Goal: Task Accomplishment & Management: Use online tool/utility

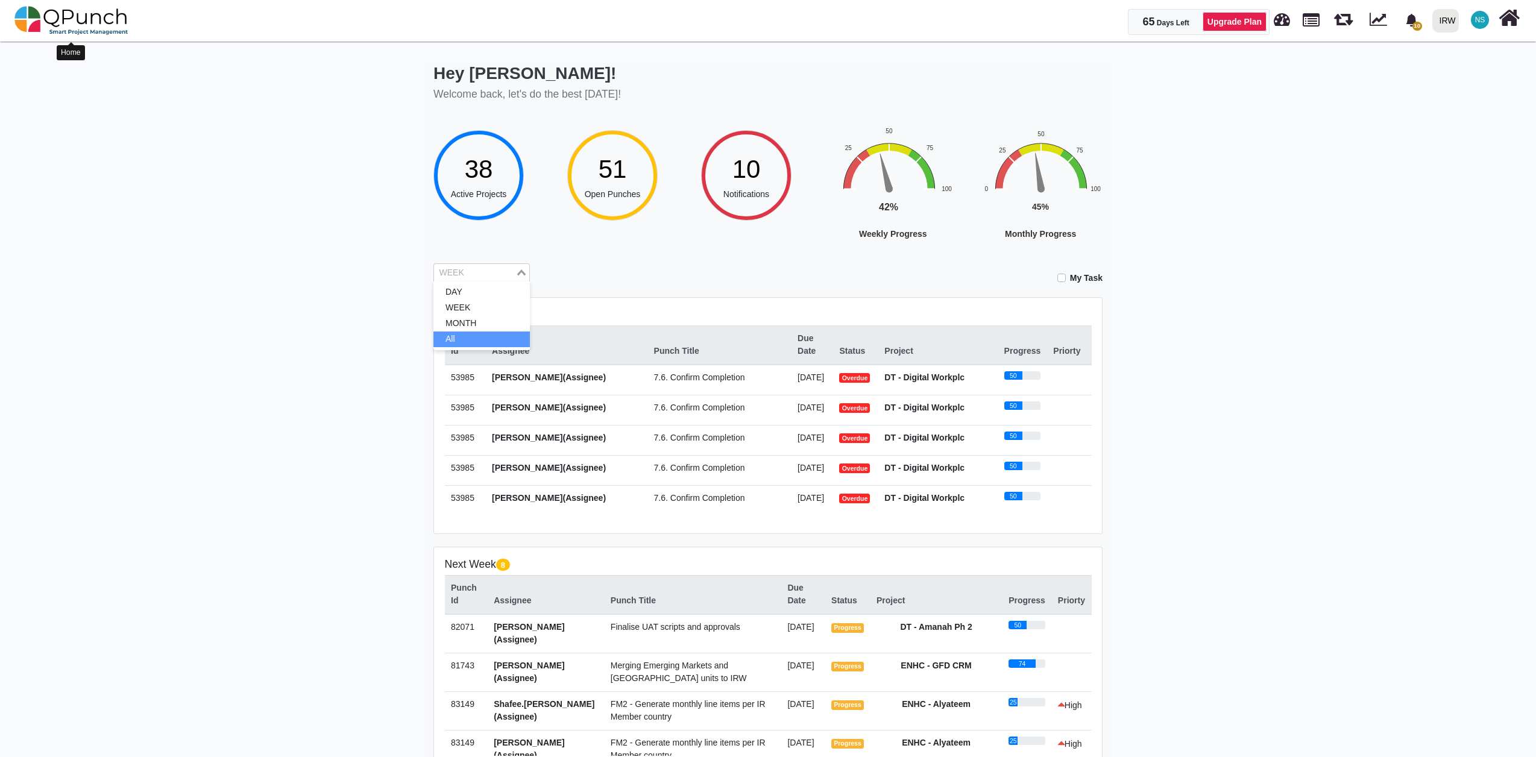
click at [89, 29] on img at bounding box center [71, 20] width 114 height 36
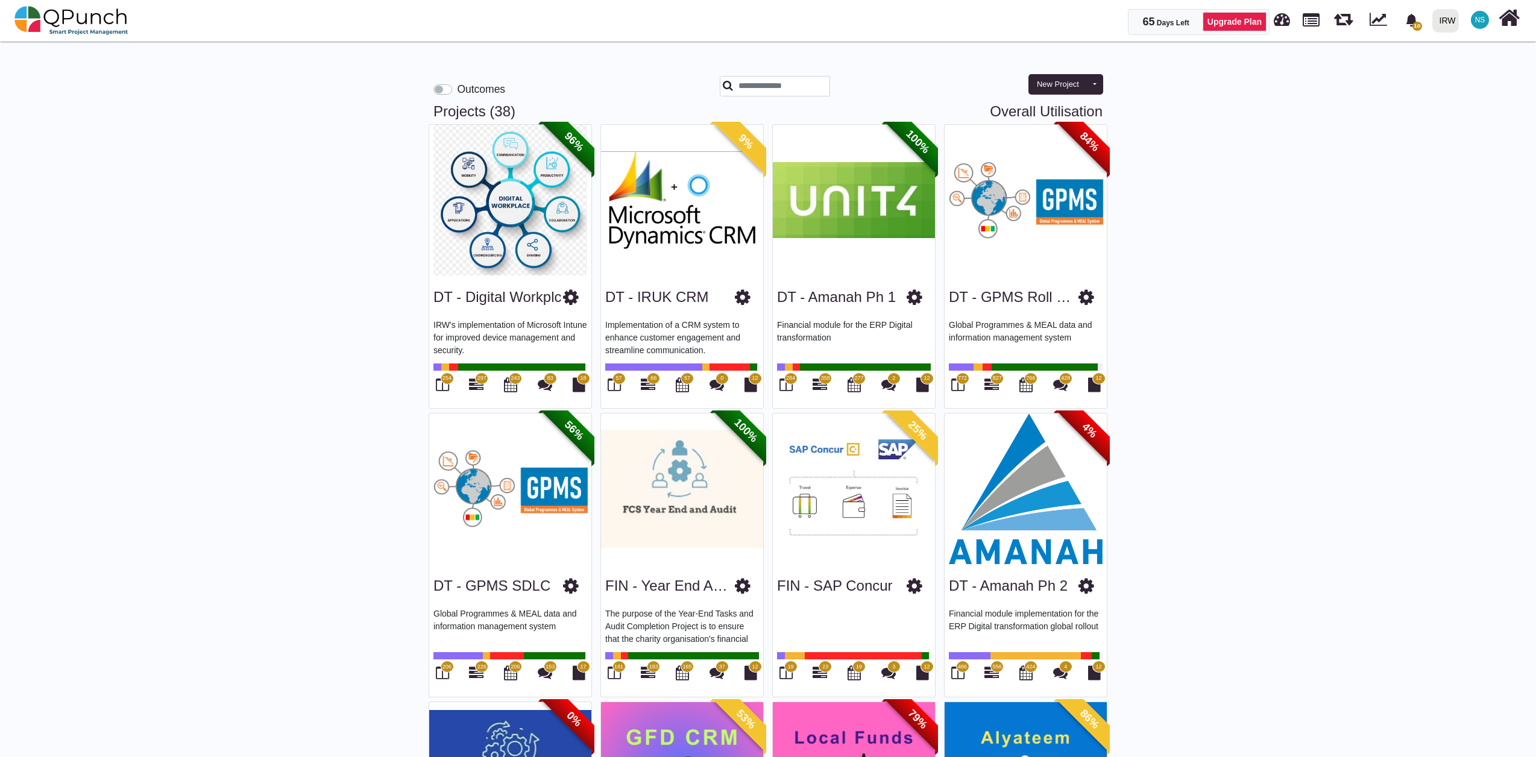
click at [1049, 529] on img at bounding box center [1025, 488] width 162 height 151
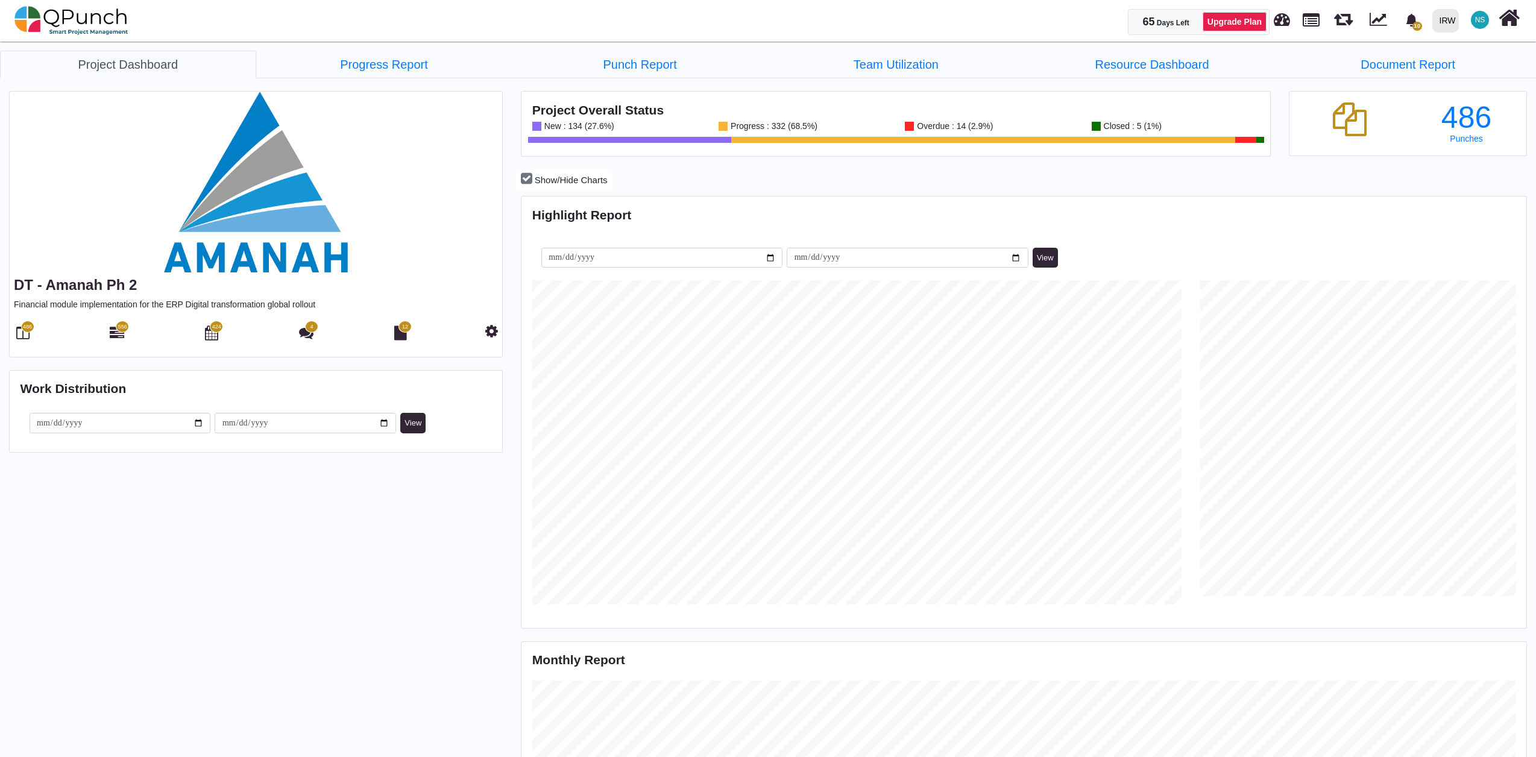
scroll to position [324, 333]
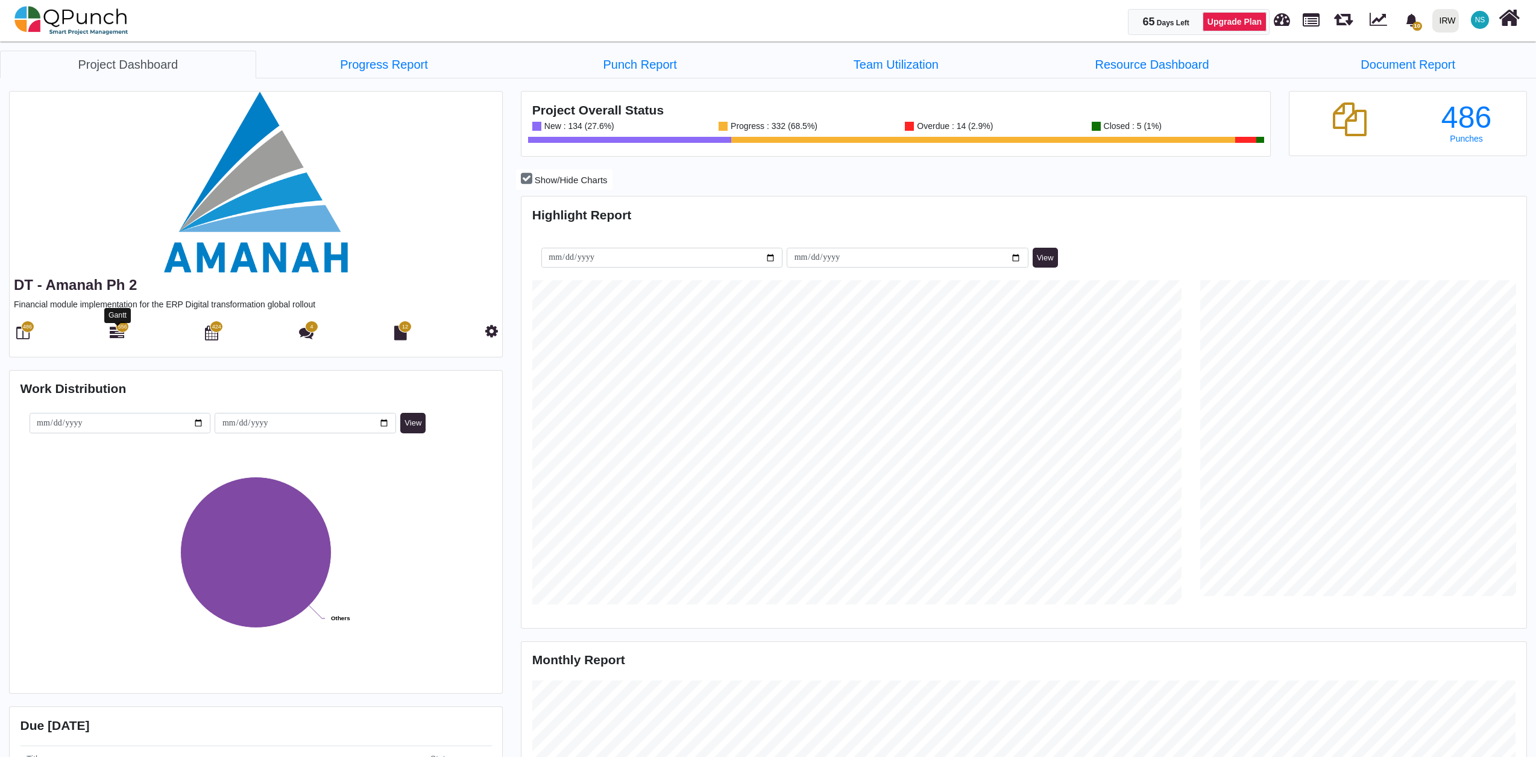
click at [117, 333] on icon at bounding box center [117, 332] width 14 height 14
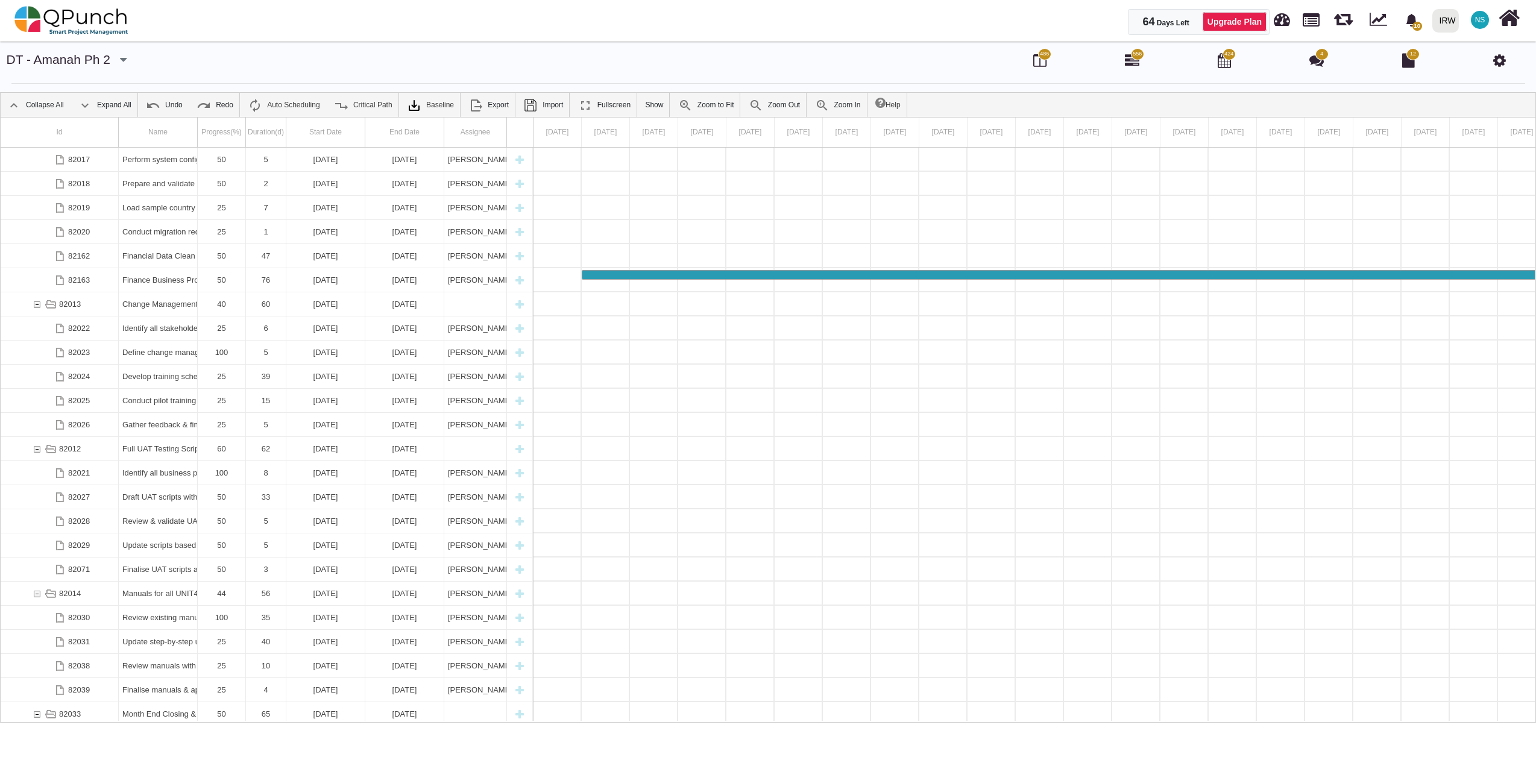
scroll to position [72, 0]
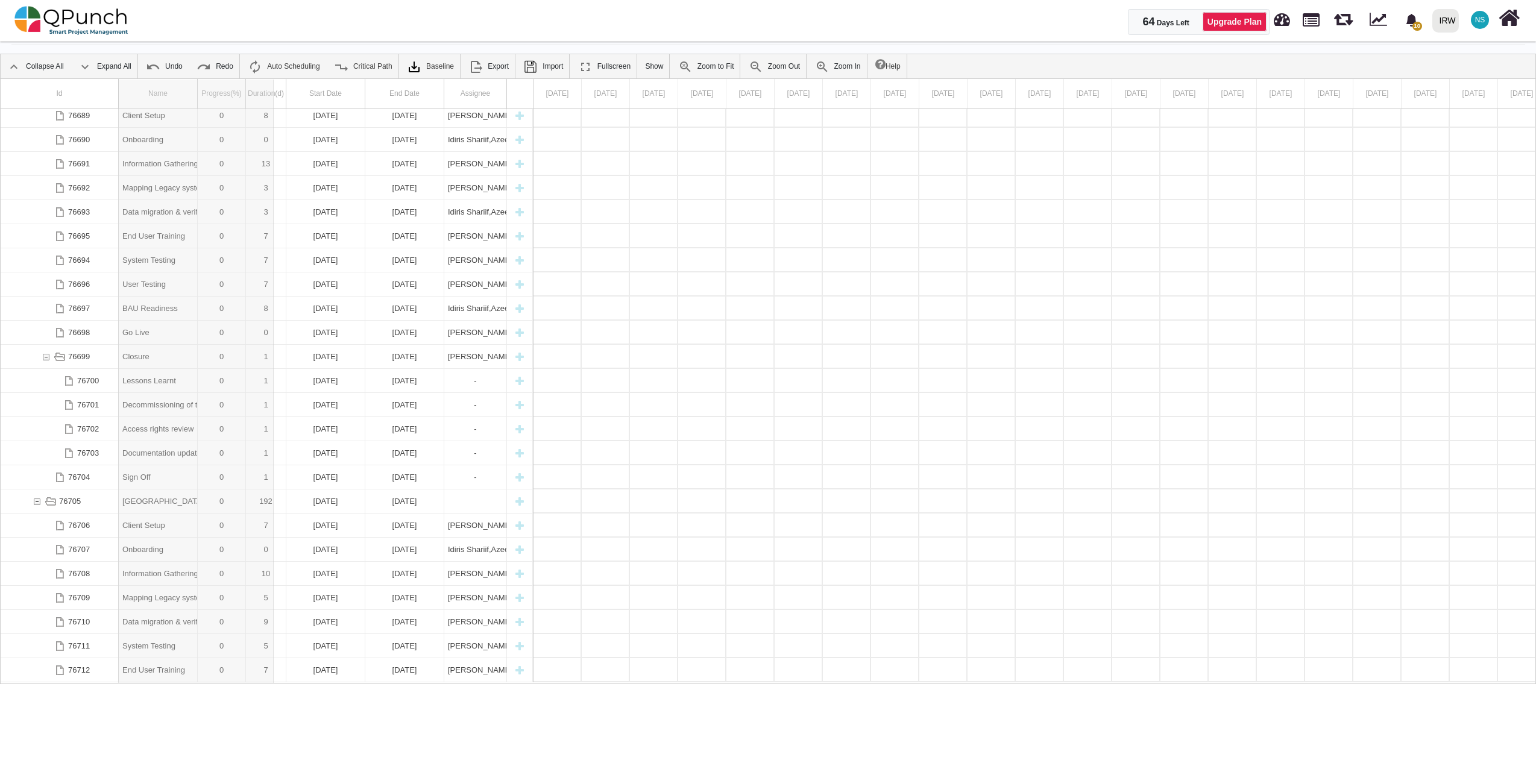
drag, startPoint x: 194, startPoint y: 86, endPoint x: 274, endPoint y: 90, distance: 79.7
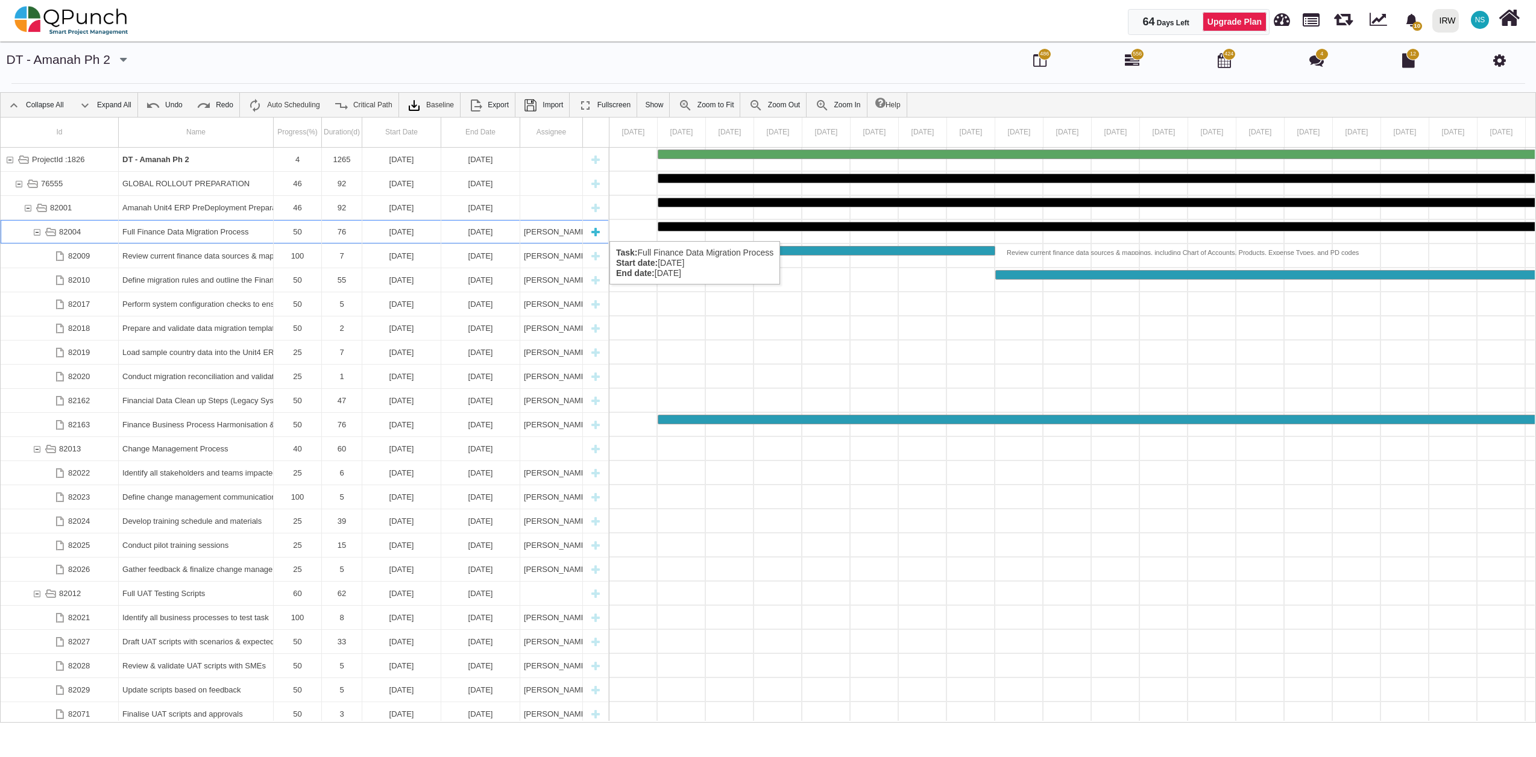
click at [37, 229] on div "82004" at bounding box center [36, 232] width 11 height 24
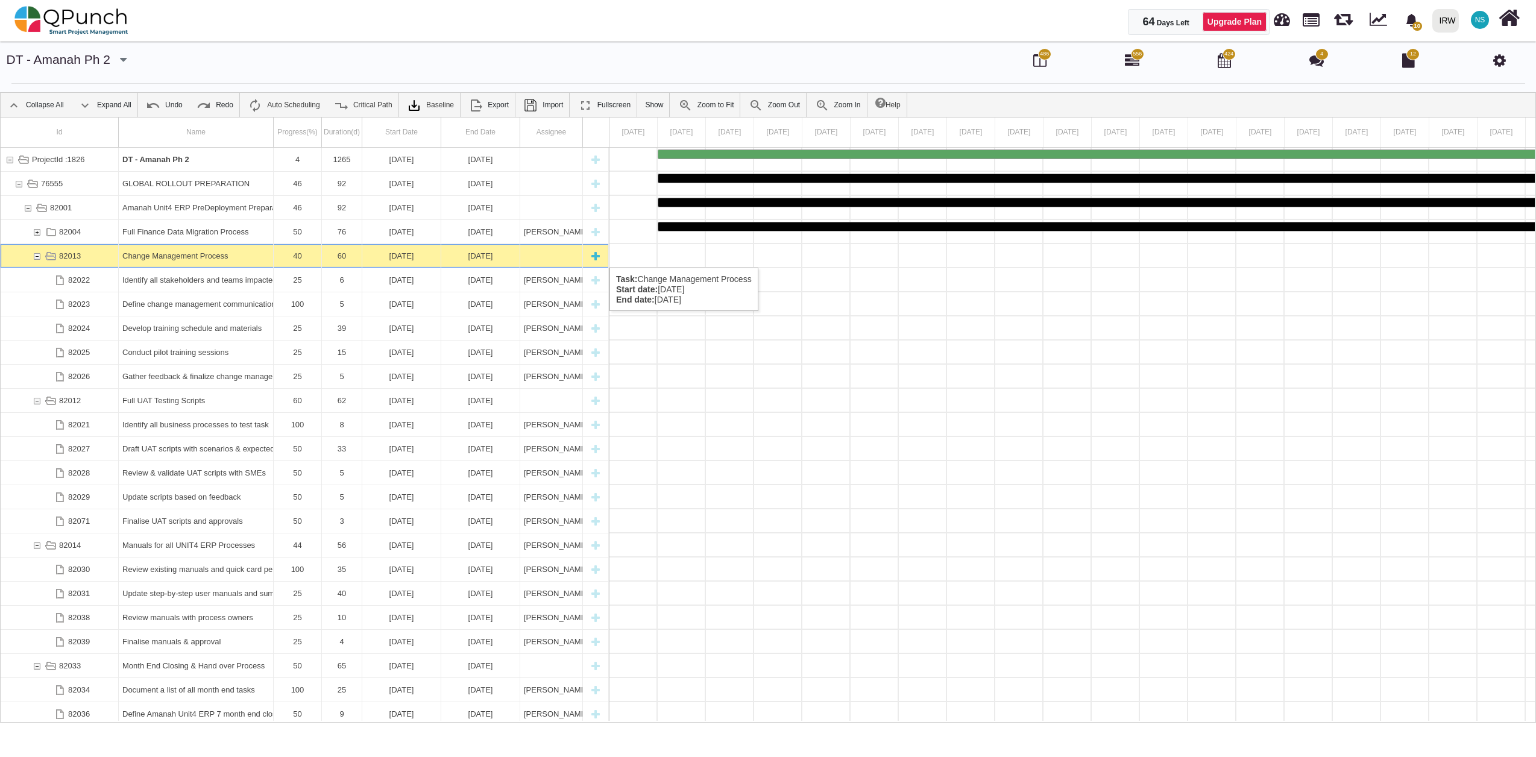
click at [37, 256] on div "82013" at bounding box center [36, 256] width 11 height 24
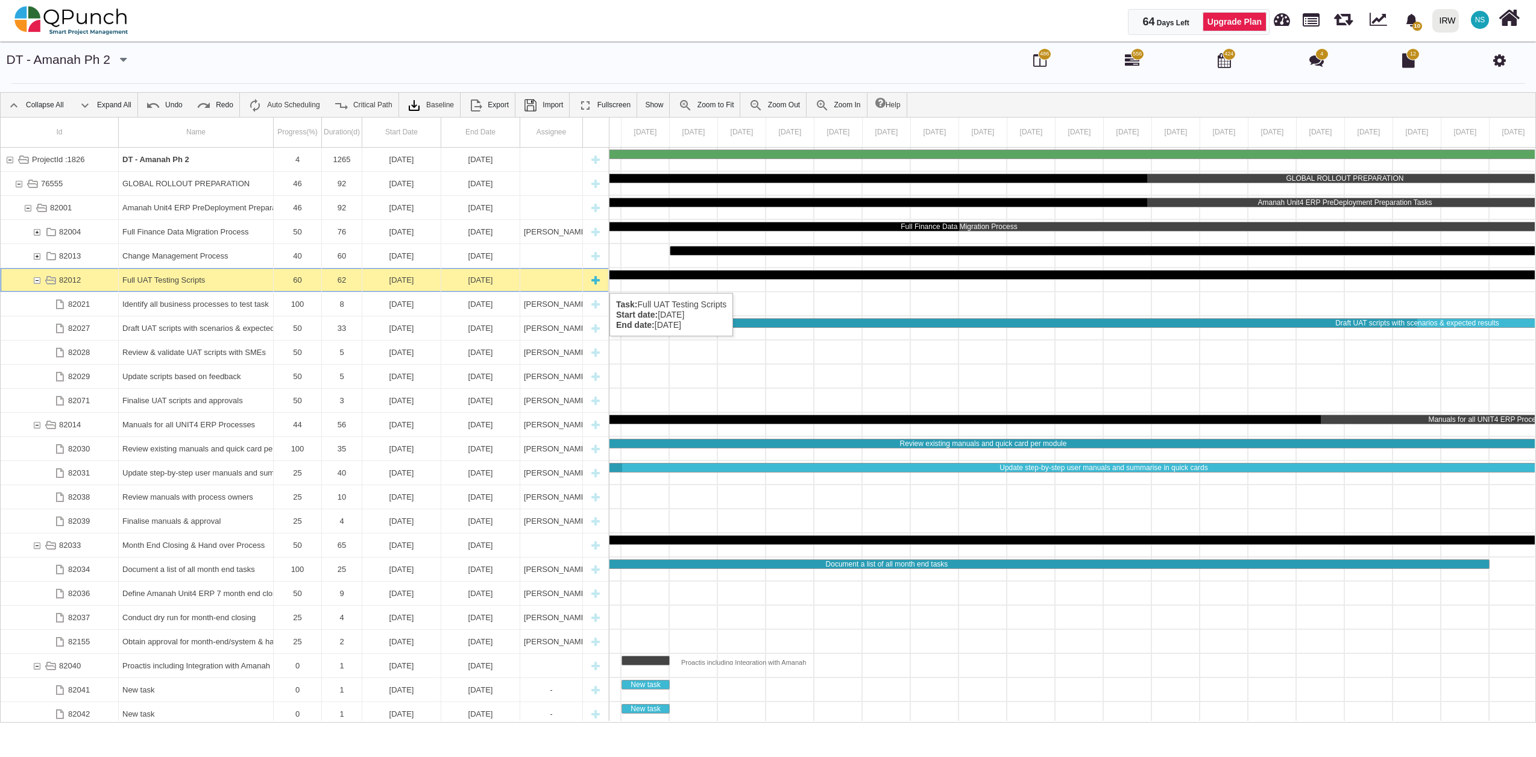
click at [39, 281] on div "82012" at bounding box center [36, 280] width 11 height 24
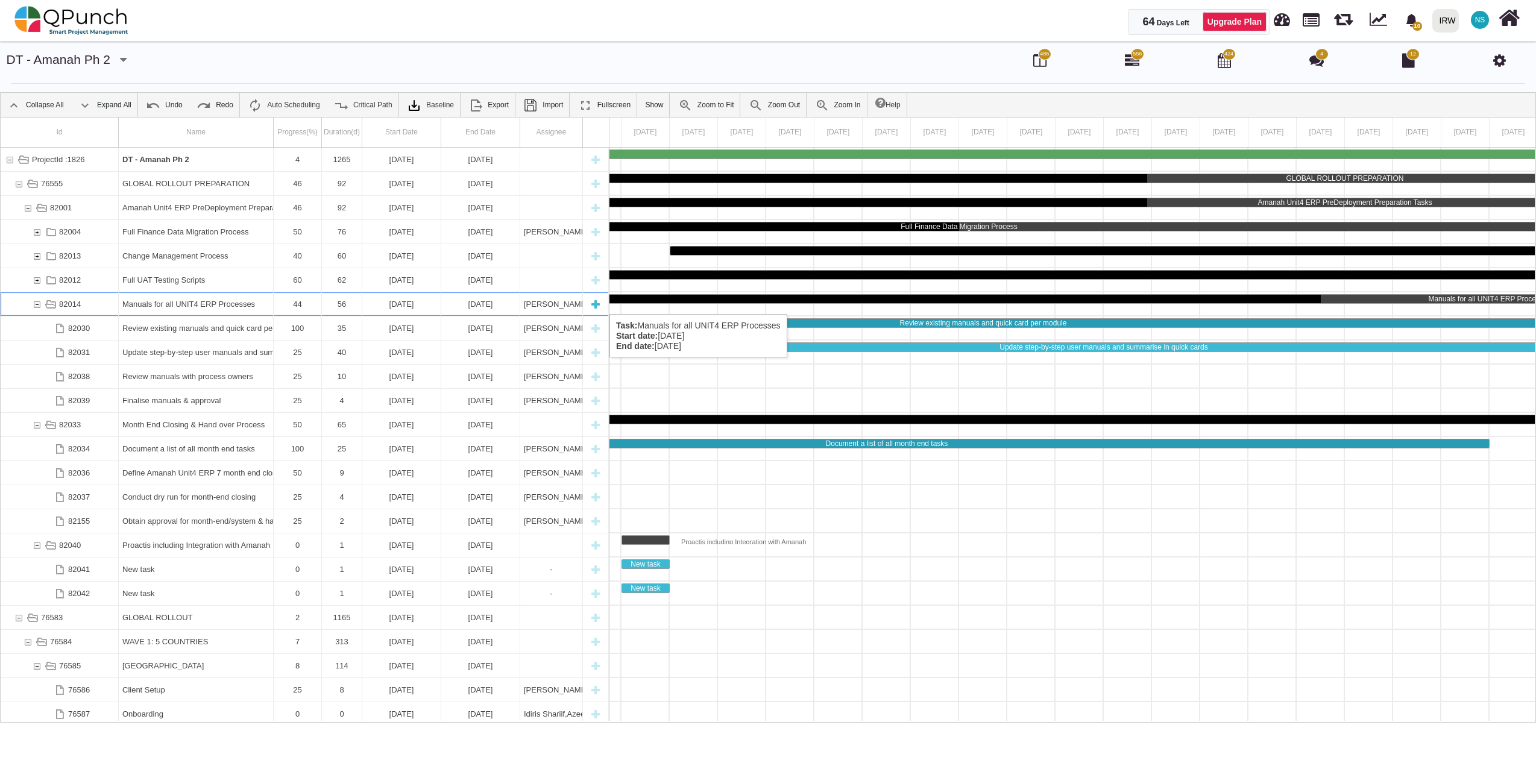
click at [34, 302] on div "82014" at bounding box center [36, 304] width 11 height 24
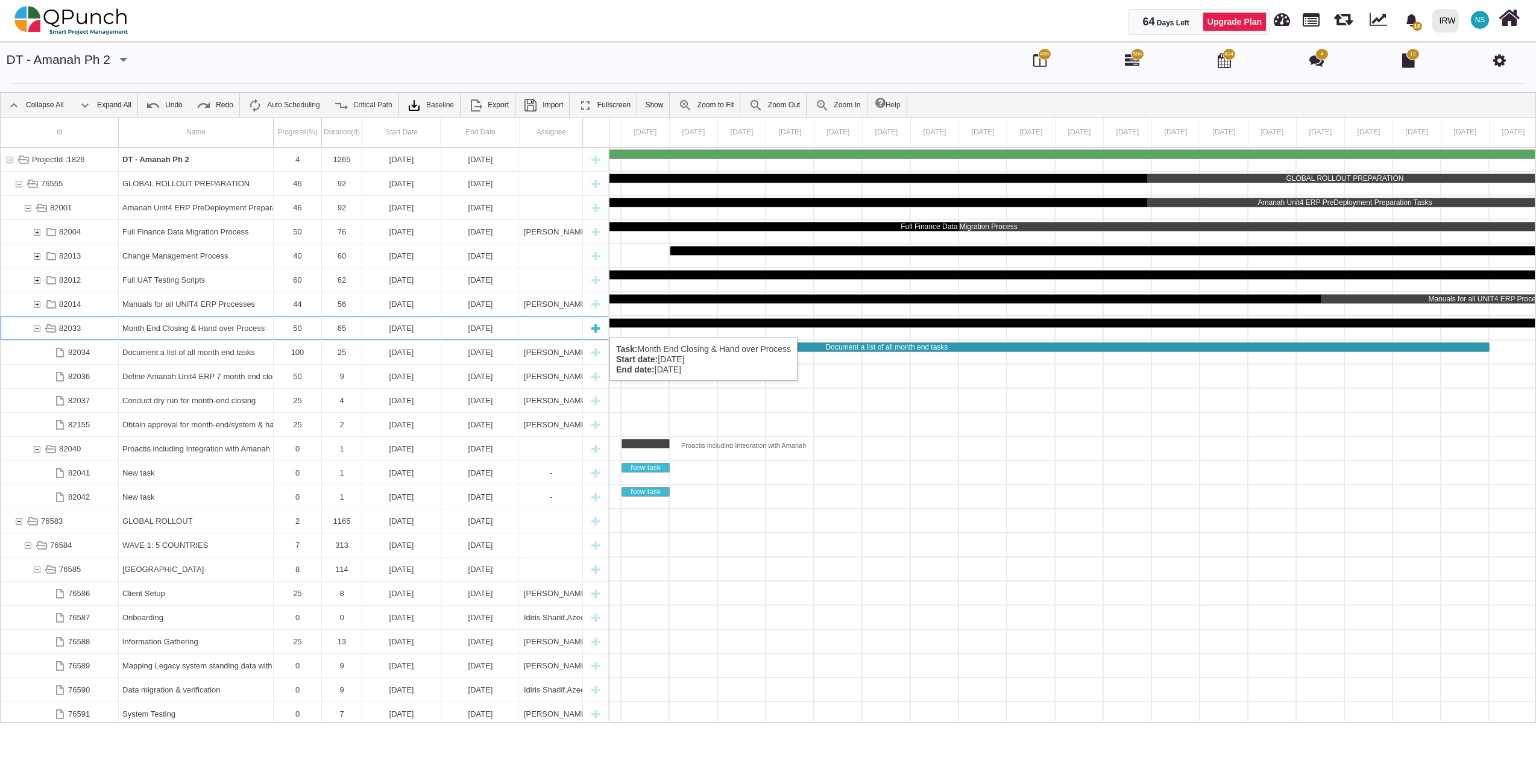
click at [40, 325] on div "82033" at bounding box center [36, 328] width 11 height 24
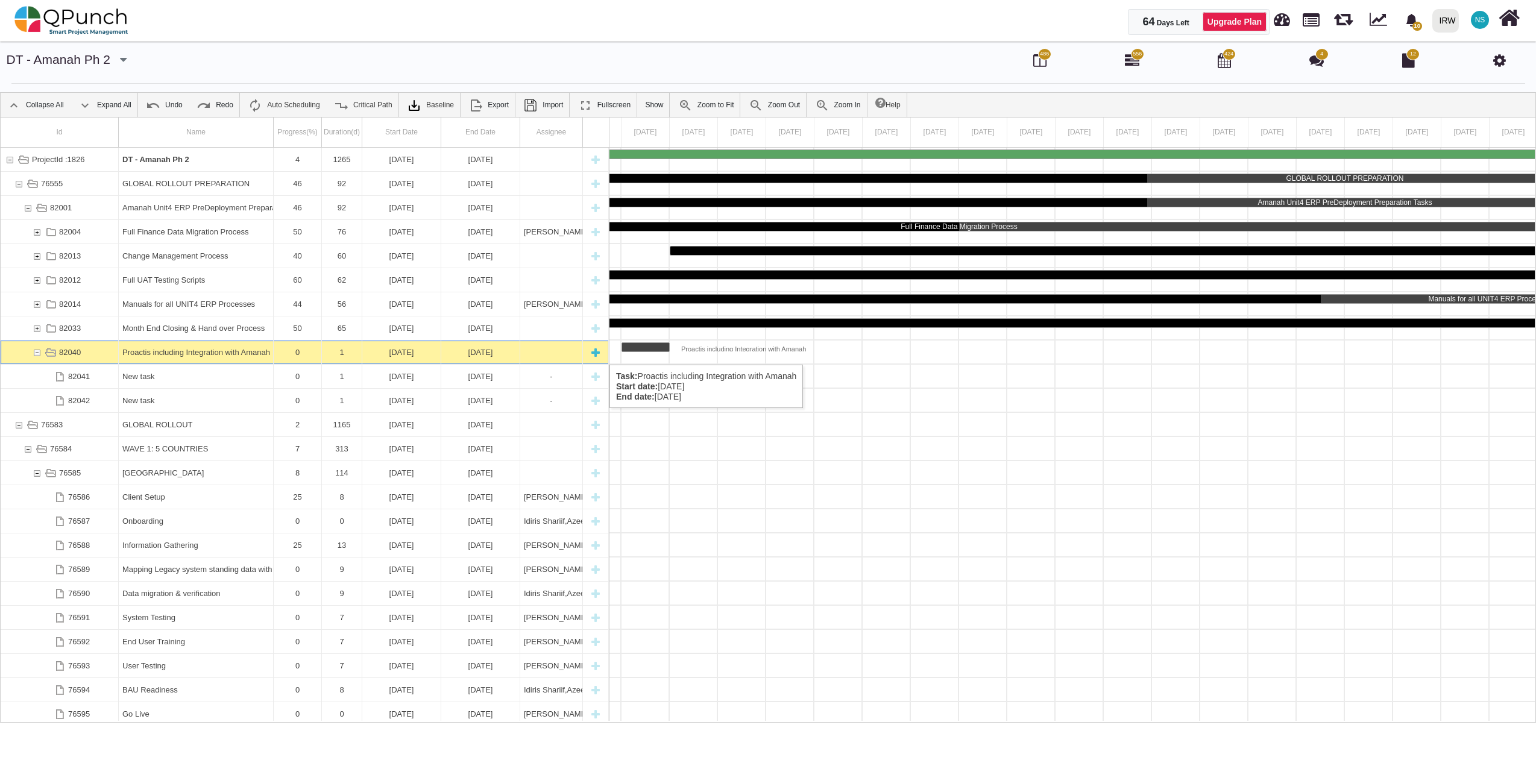
click at [36, 353] on div "82040" at bounding box center [36, 353] width 11 height 24
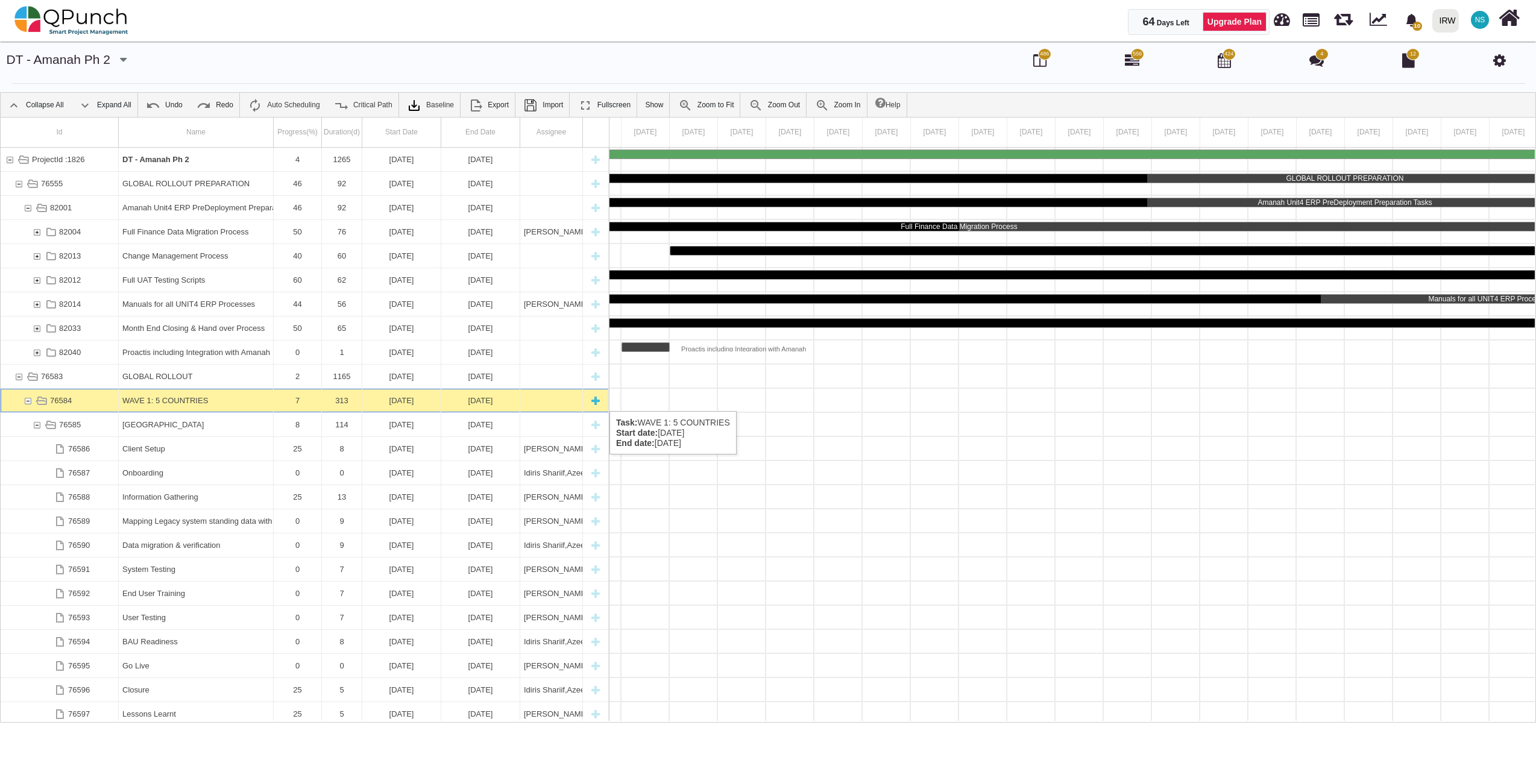
click at [25, 399] on div "76584" at bounding box center [27, 401] width 11 height 24
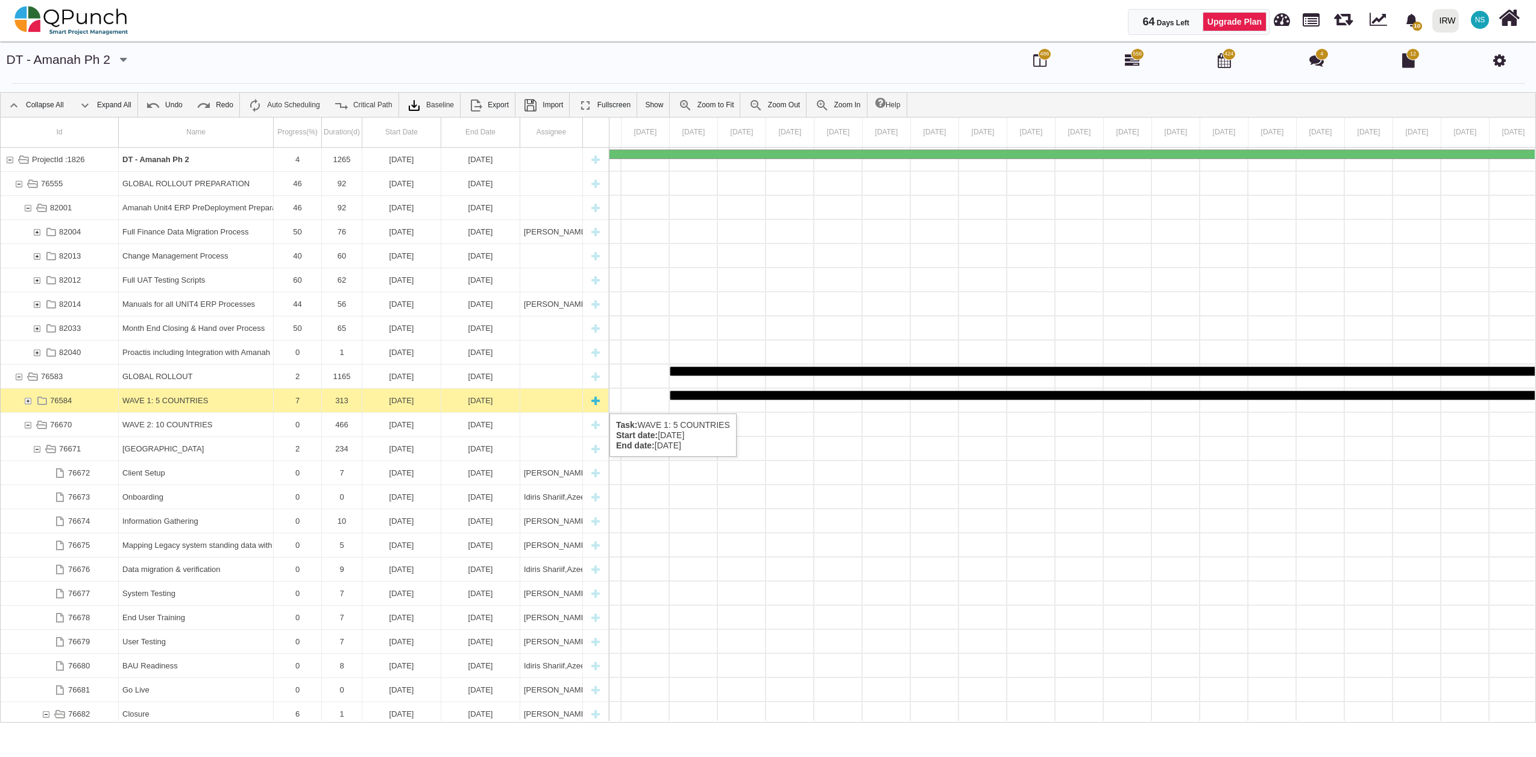
click at [30, 401] on div "76584" at bounding box center [27, 401] width 11 height 24
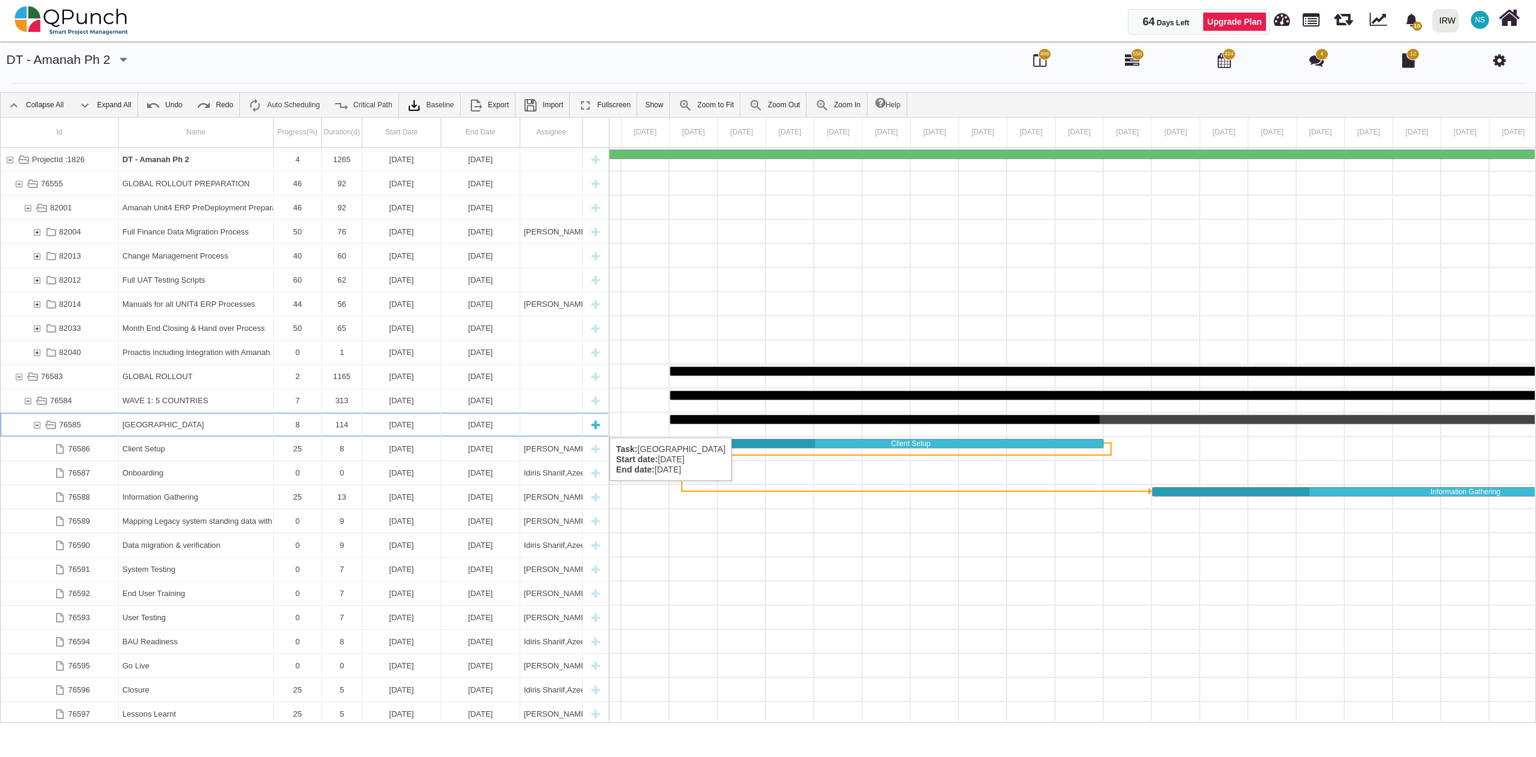
click at [33, 426] on div "76585" at bounding box center [36, 425] width 11 height 24
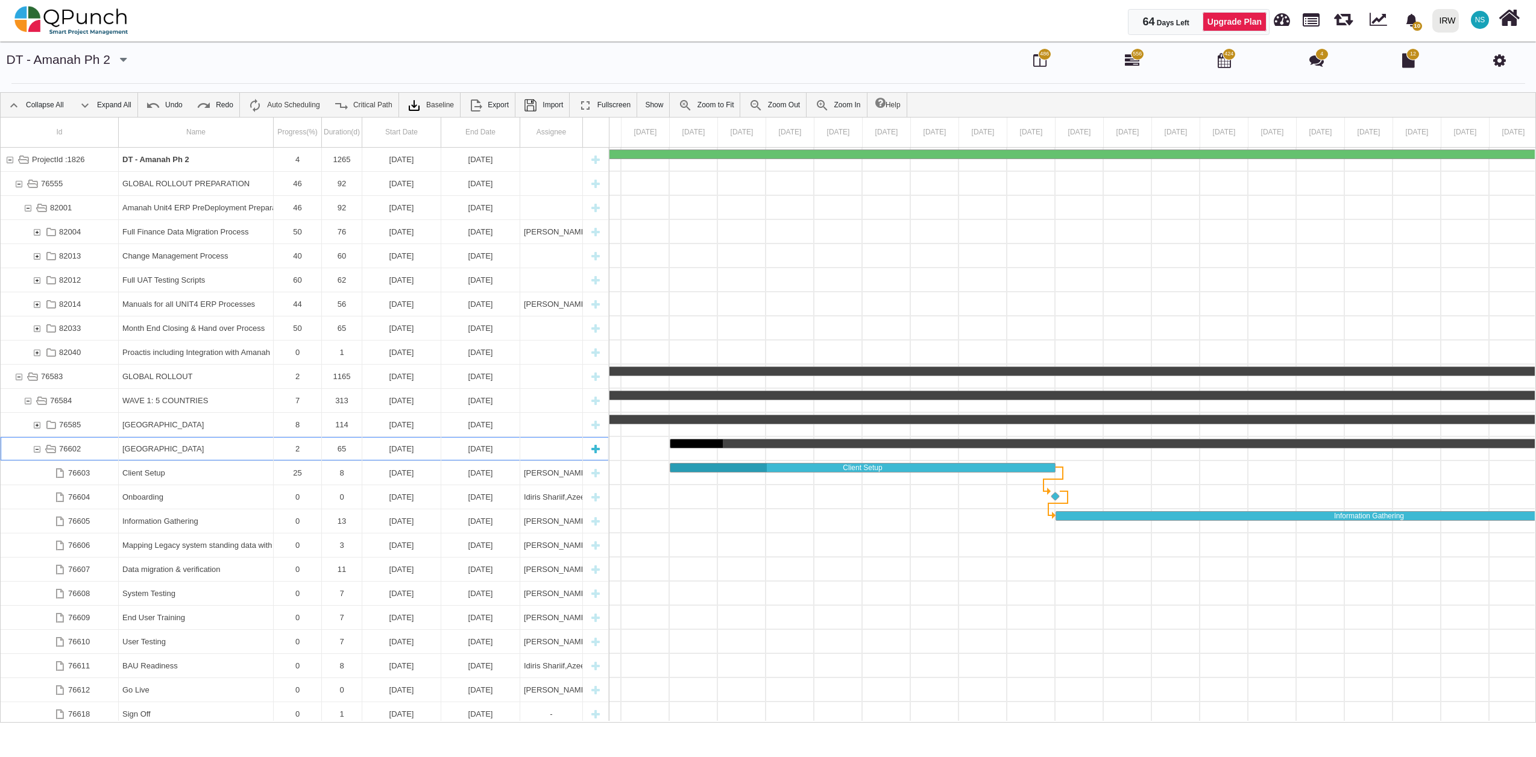
click at [33, 449] on div "76602" at bounding box center [36, 449] width 11 height 24
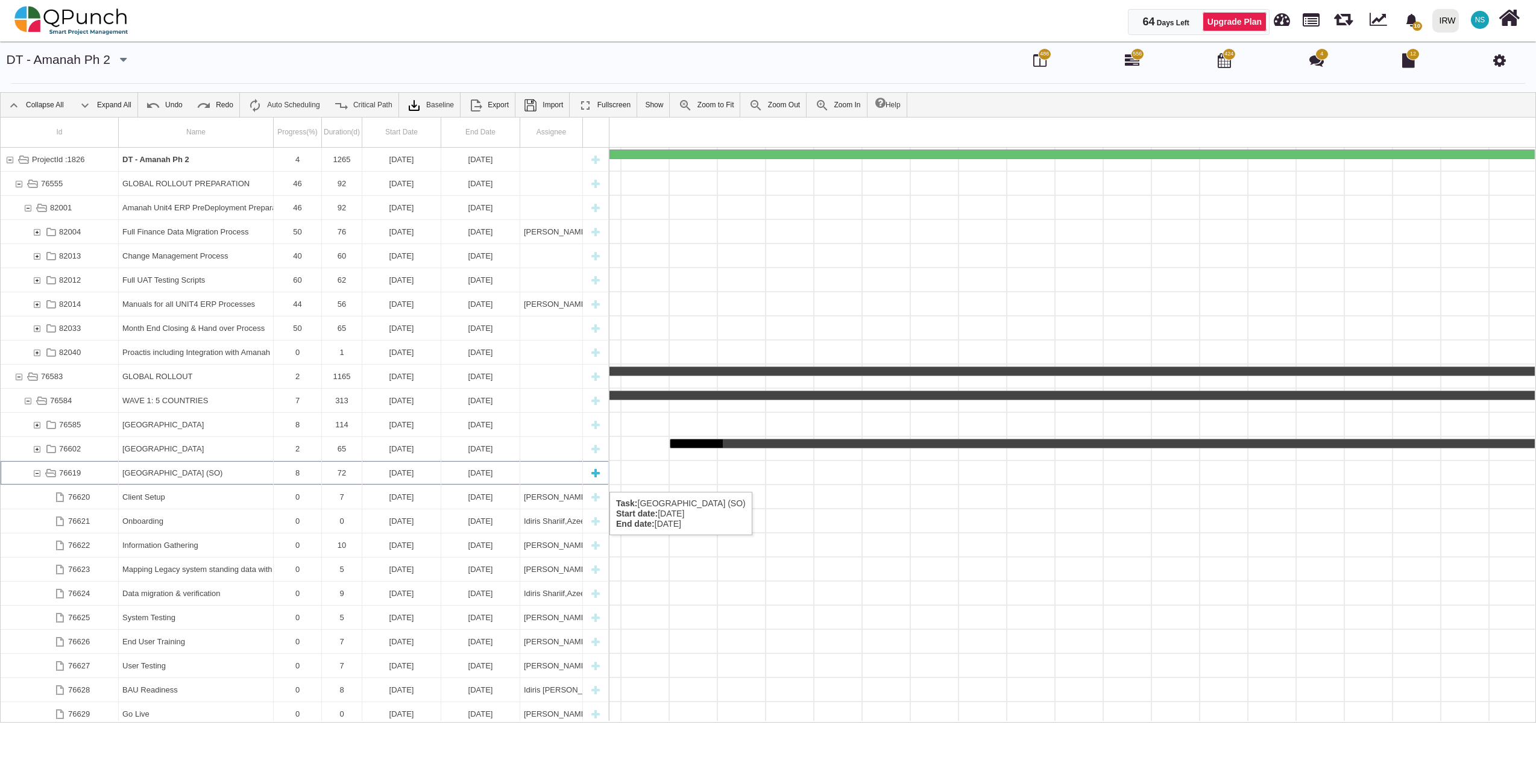
click at [36, 480] on div "76619" at bounding box center [36, 473] width 11 height 24
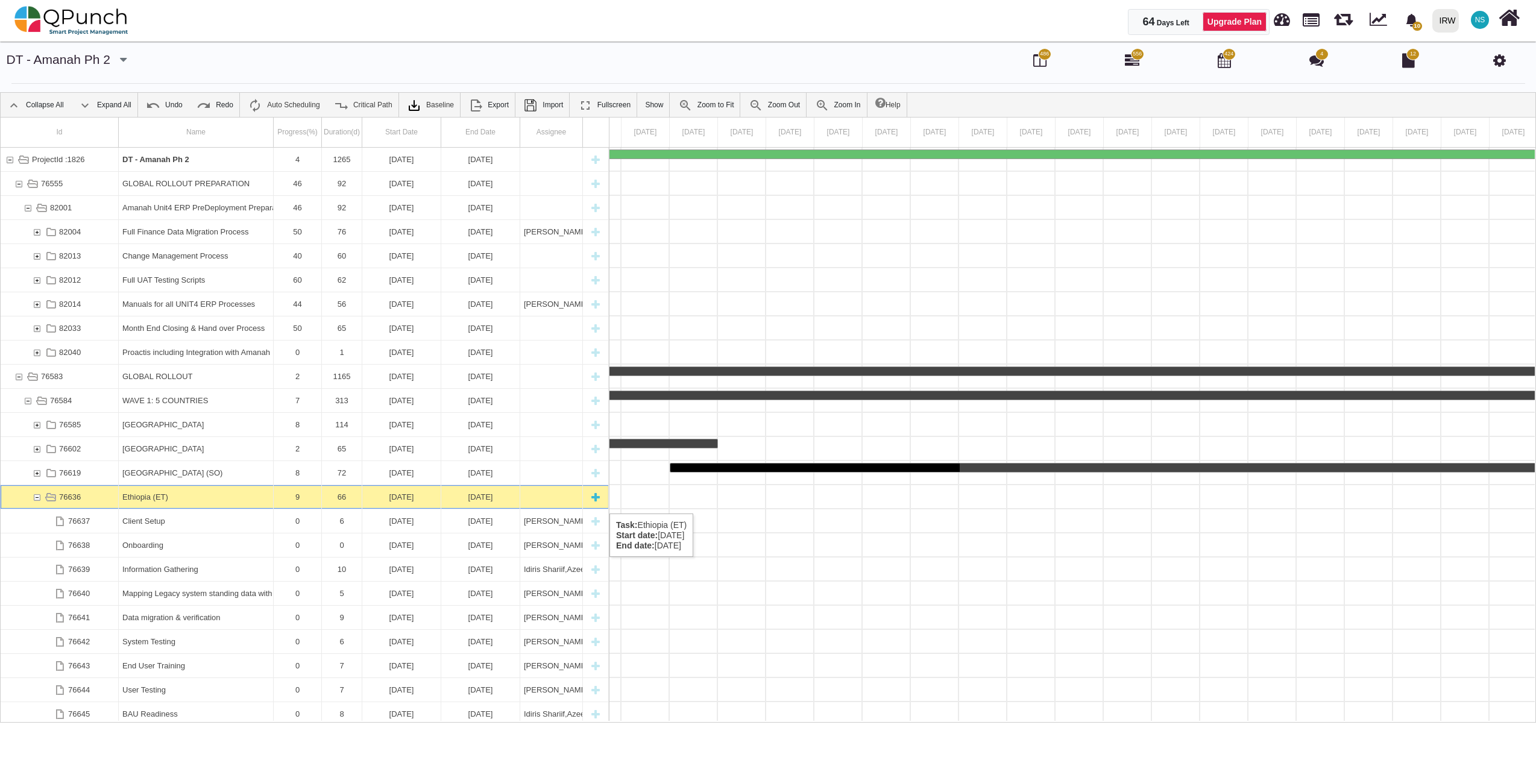
click at [37, 502] on div "76636" at bounding box center [36, 497] width 11 height 24
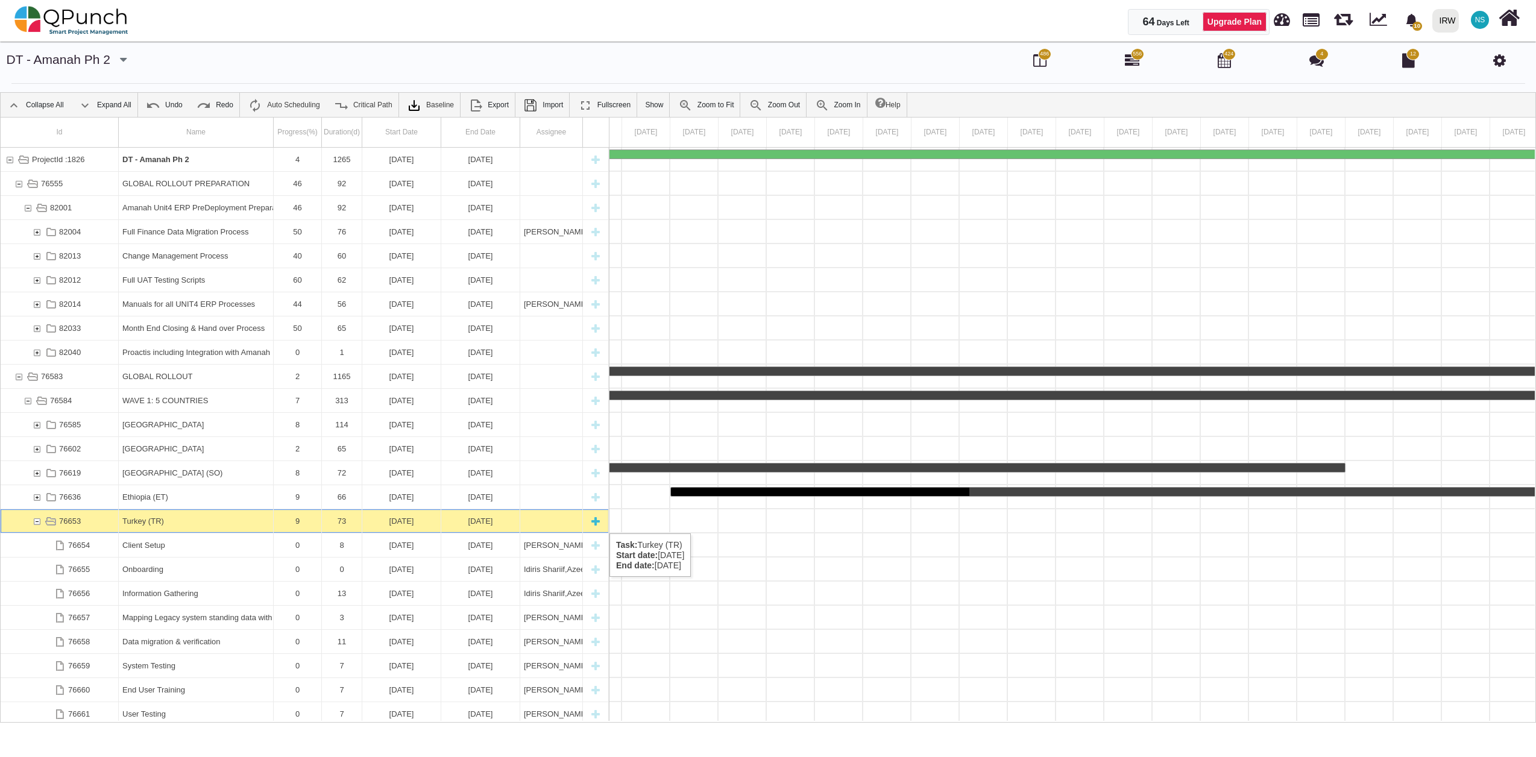
click at [39, 521] on div "76653" at bounding box center [36, 521] width 11 height 24
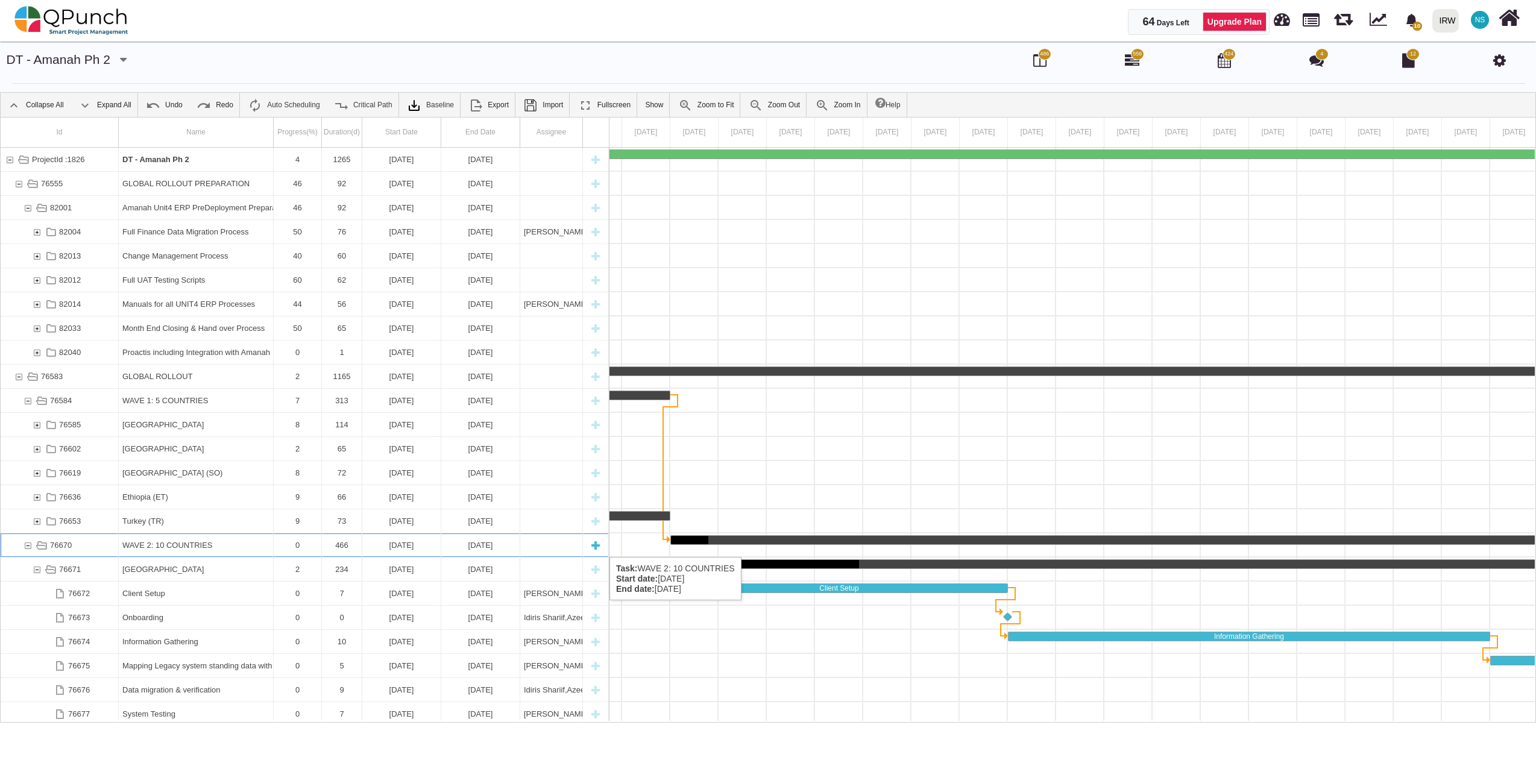
click at [27, 545] on div "76670" at bounding box center [27, 545] width 11 height 24
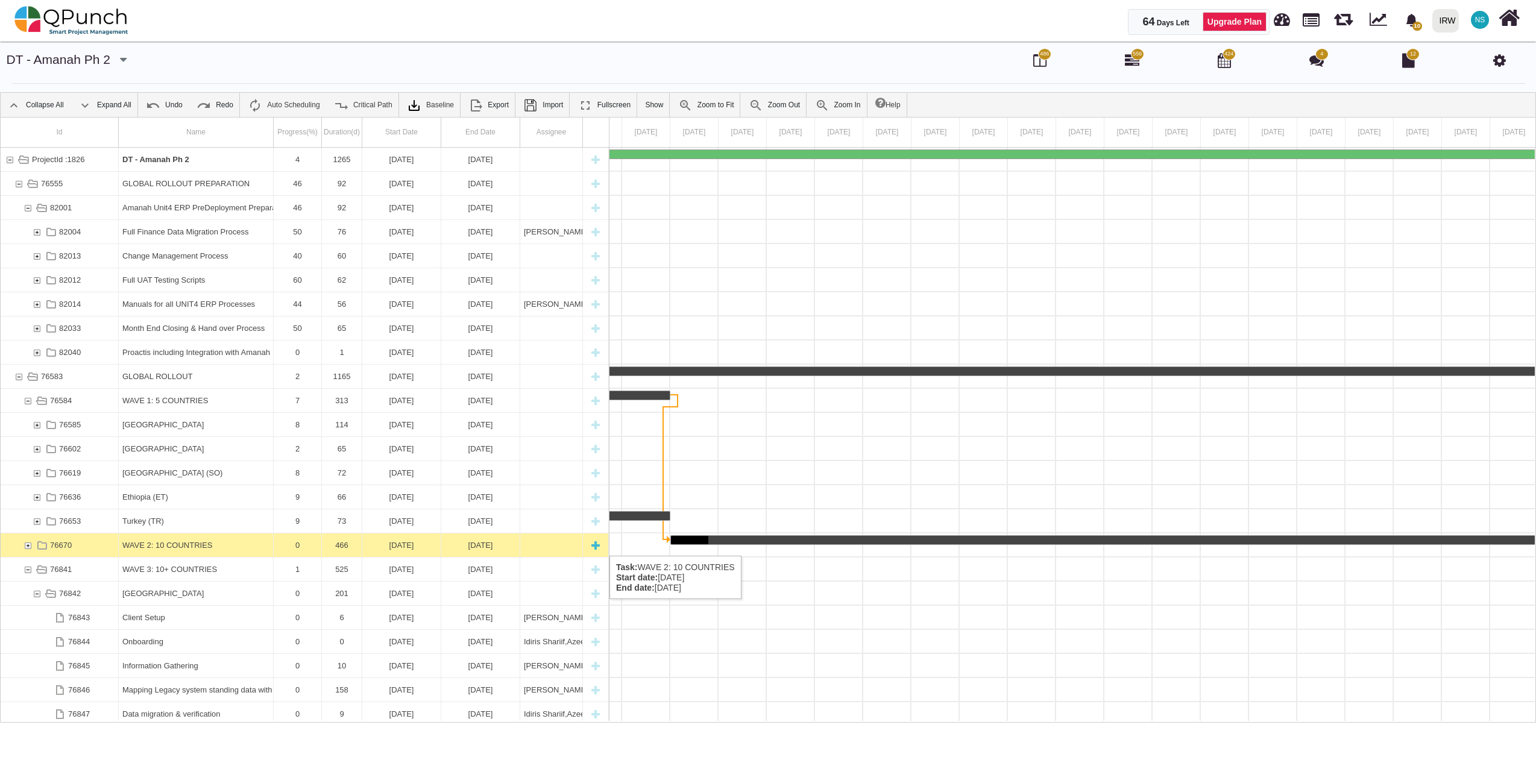
click at [25, 544] on div "76670" at bounding box center [27, 545] width 11 height 24
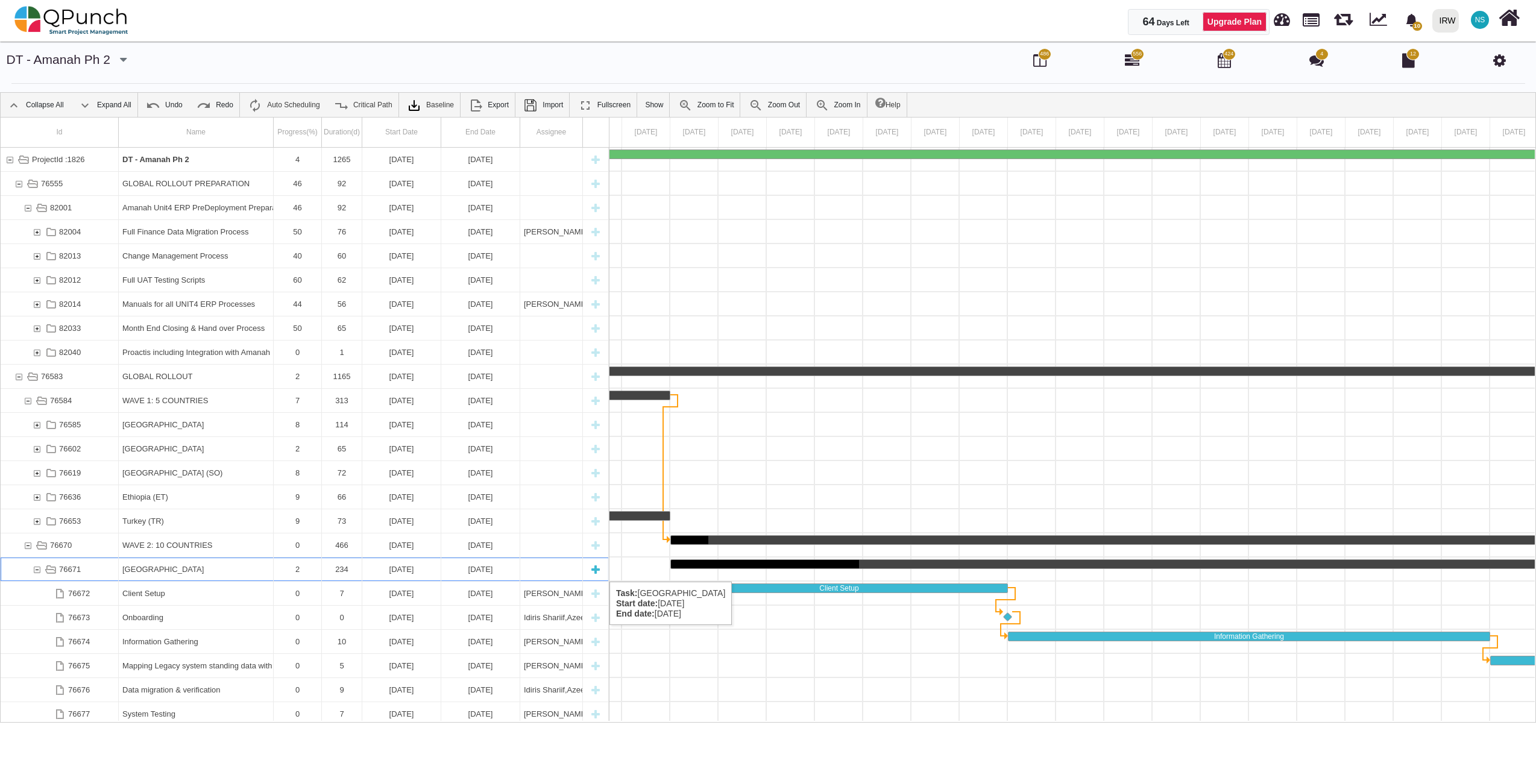
click at [39, 570] on div "76671" at bounding box center [36, 569] width 11 height 24
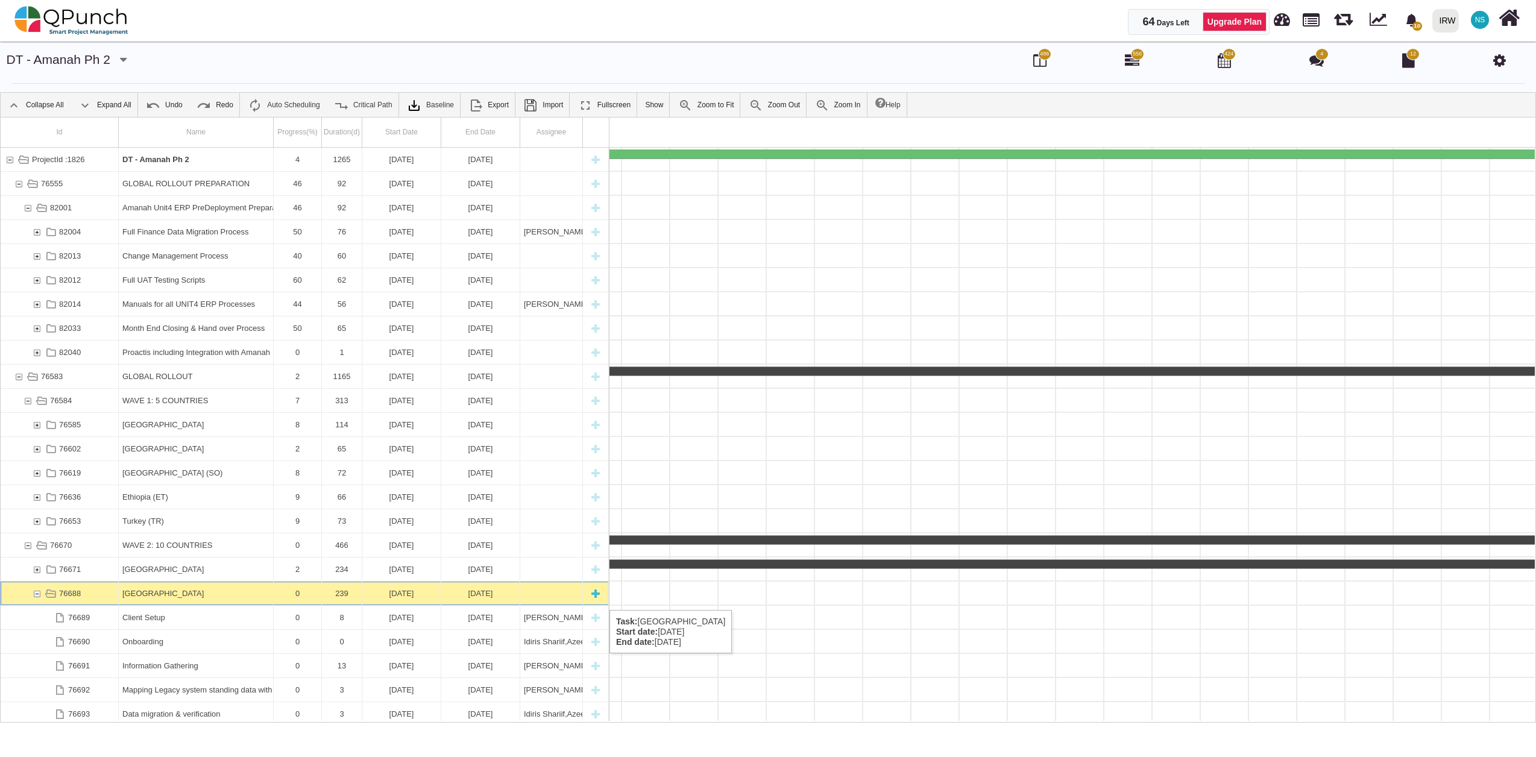
click at [42, 598] on div "76688" at bounding box center [50, 594] width 17 height 24
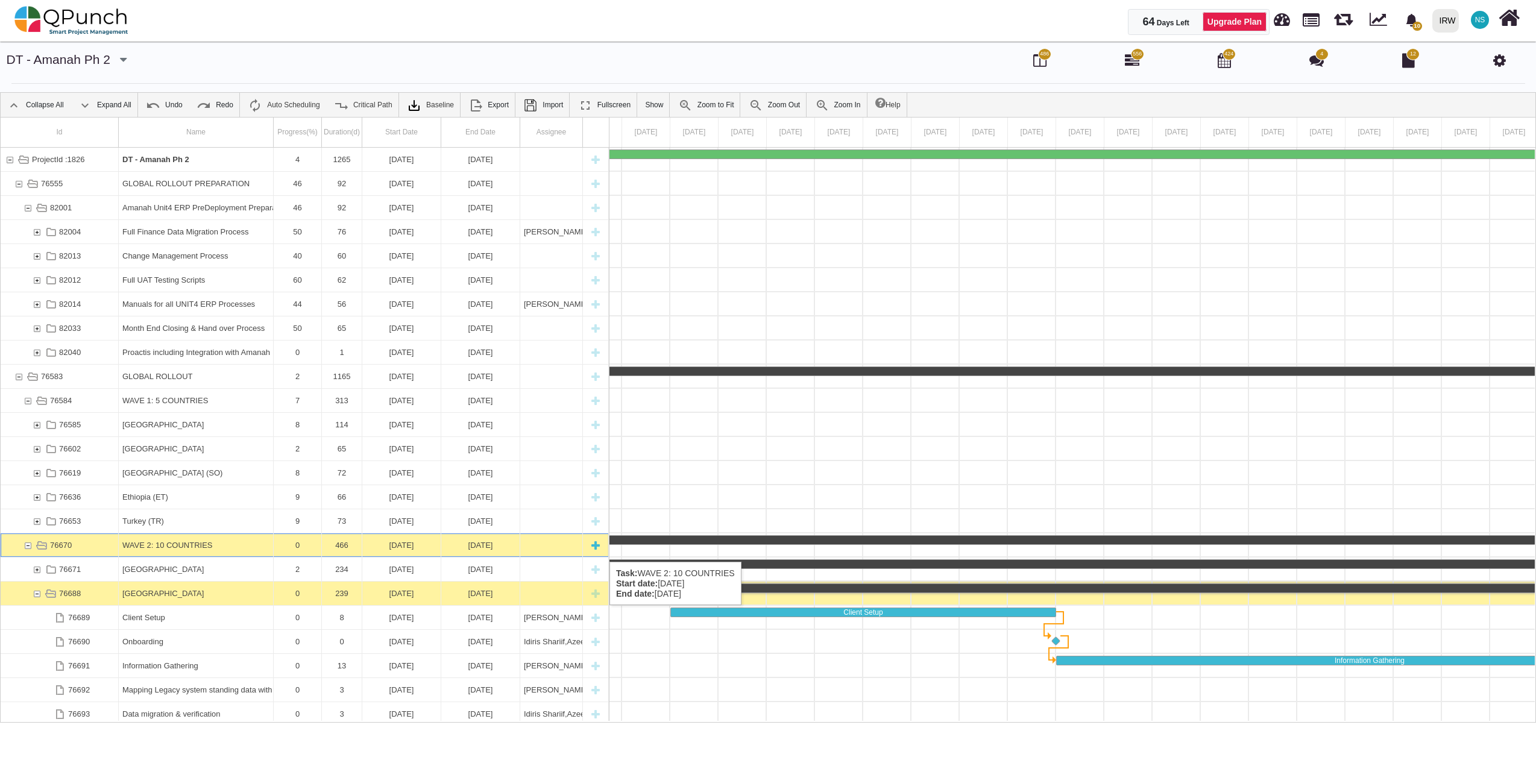
click at [25, 550] on div "76670" at bounding box center [27, 545] width 11 height 24
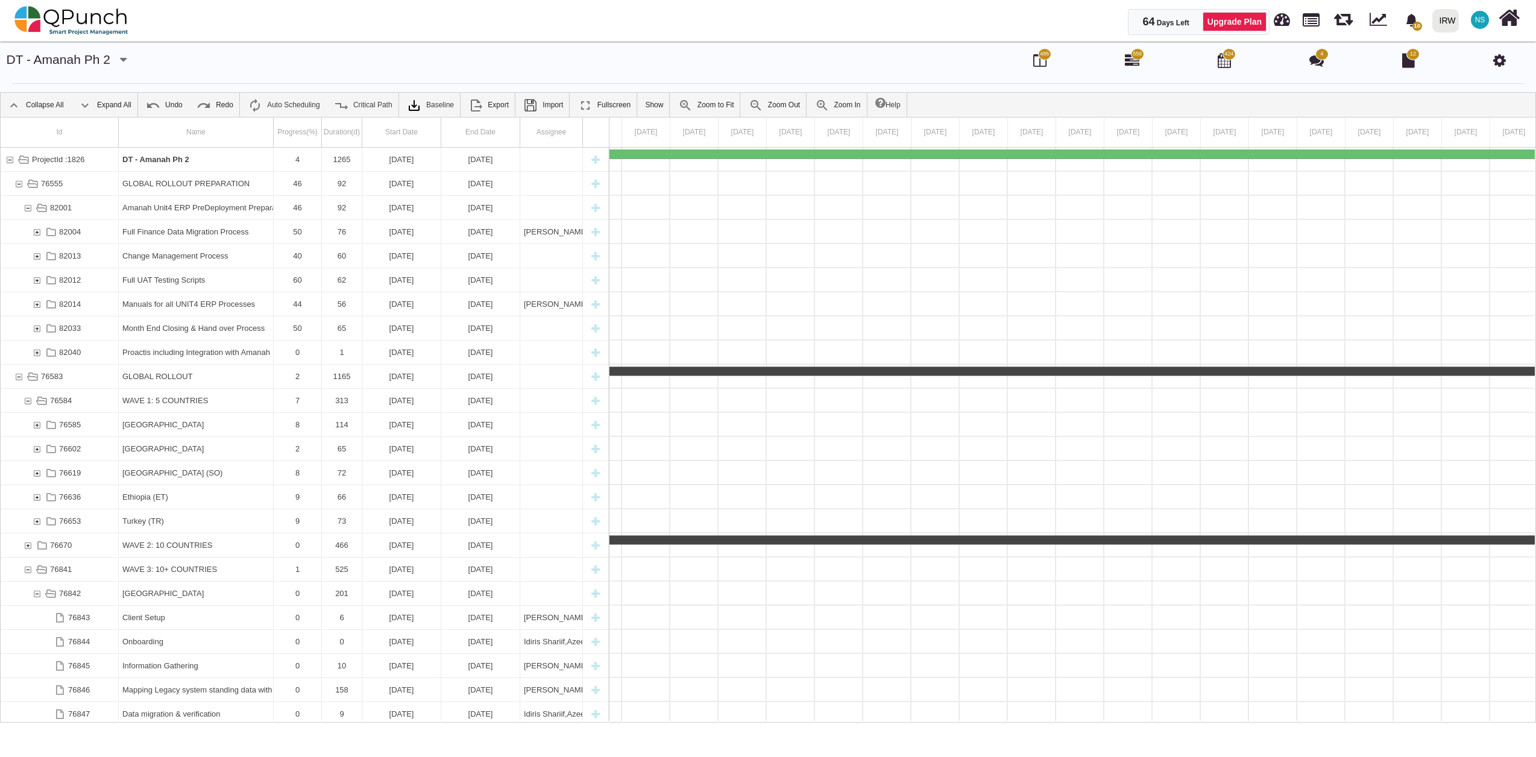
click at [25, 550] on div "76670" at bounding box center [27, 545] width 11 height 24
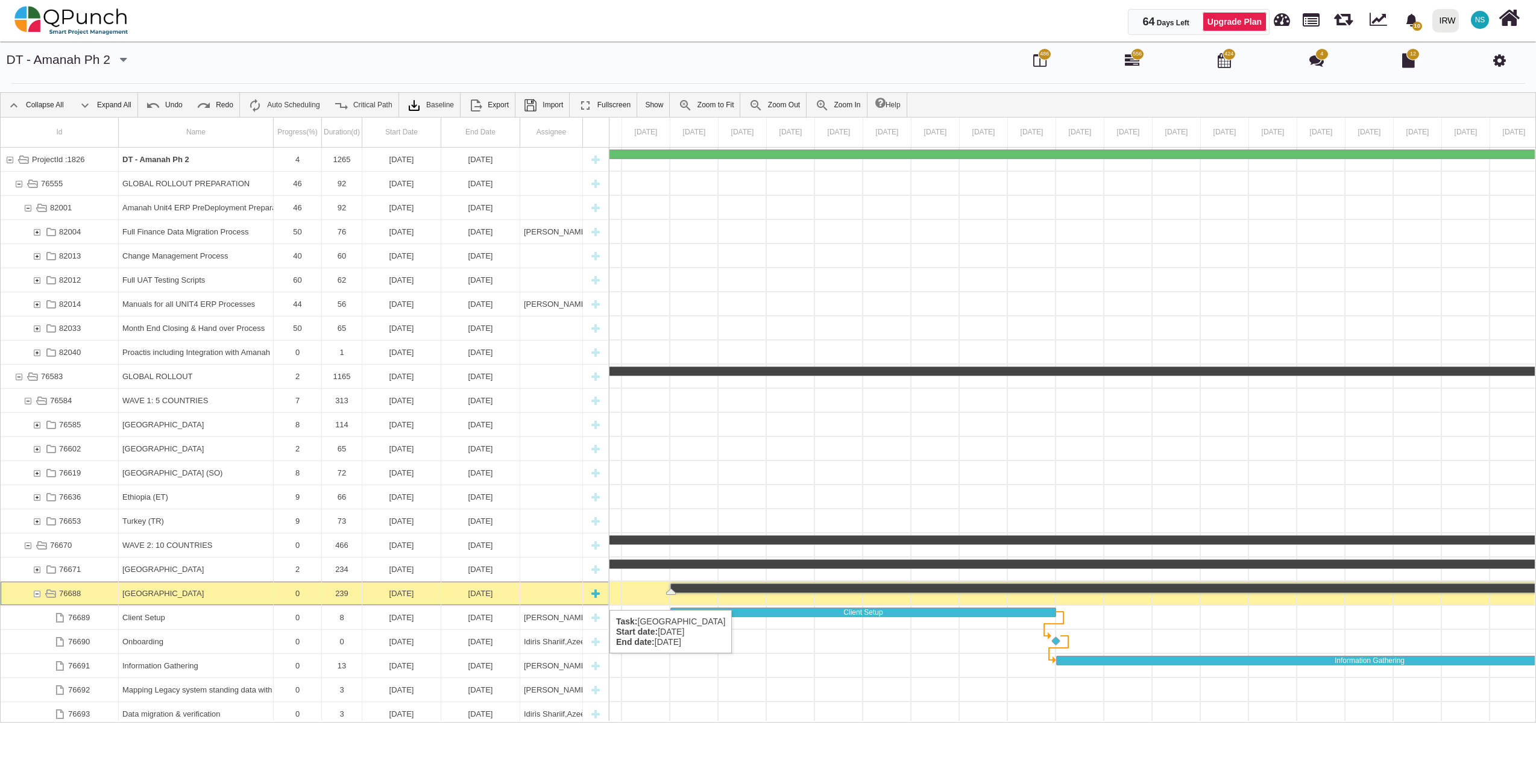
click at [36, 598] on div "76688" at bounding box center [36, 594] width 11 height 24
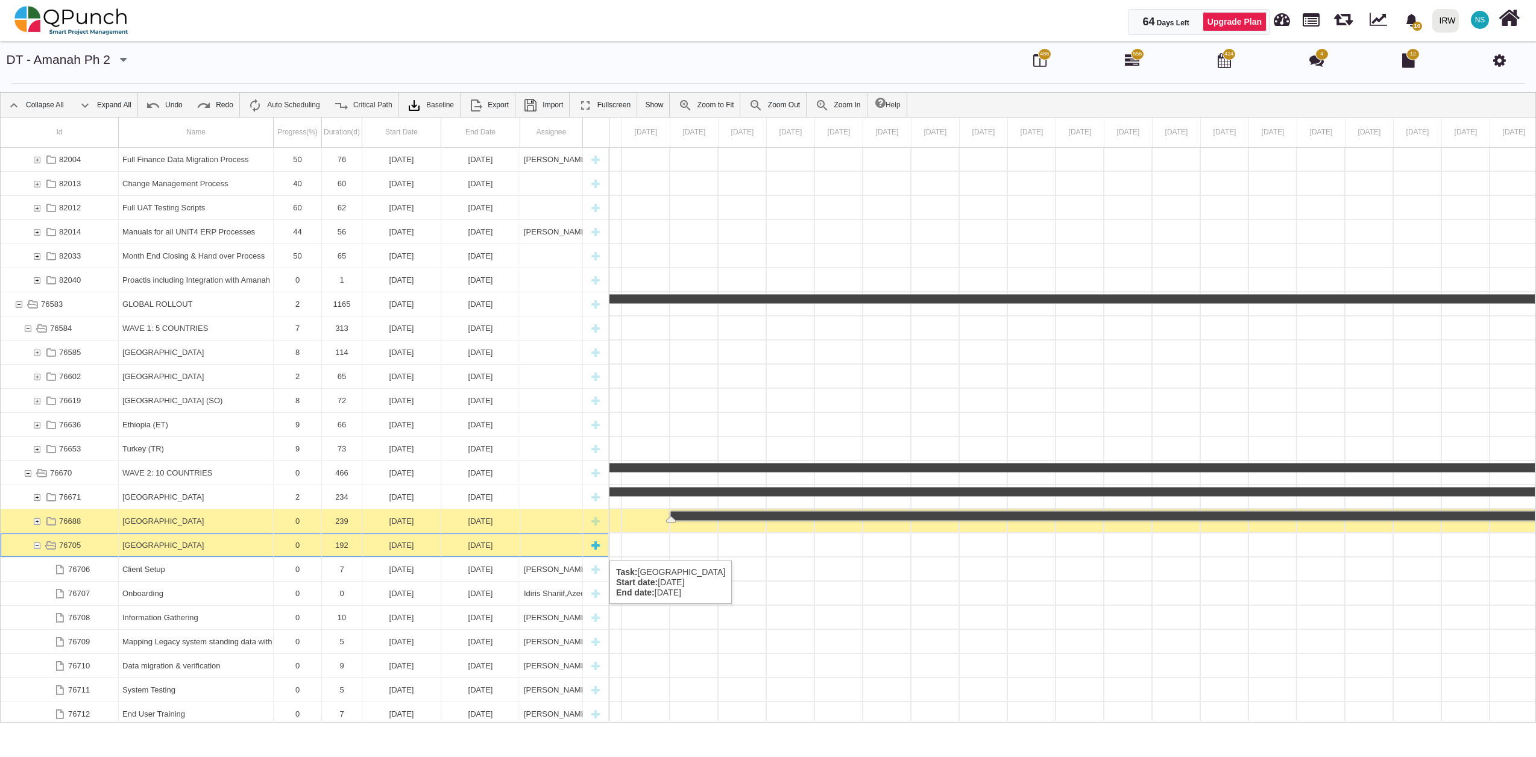
click at [39, 548] on div "76705" at bounding box center [36, 545] width 11 height 24
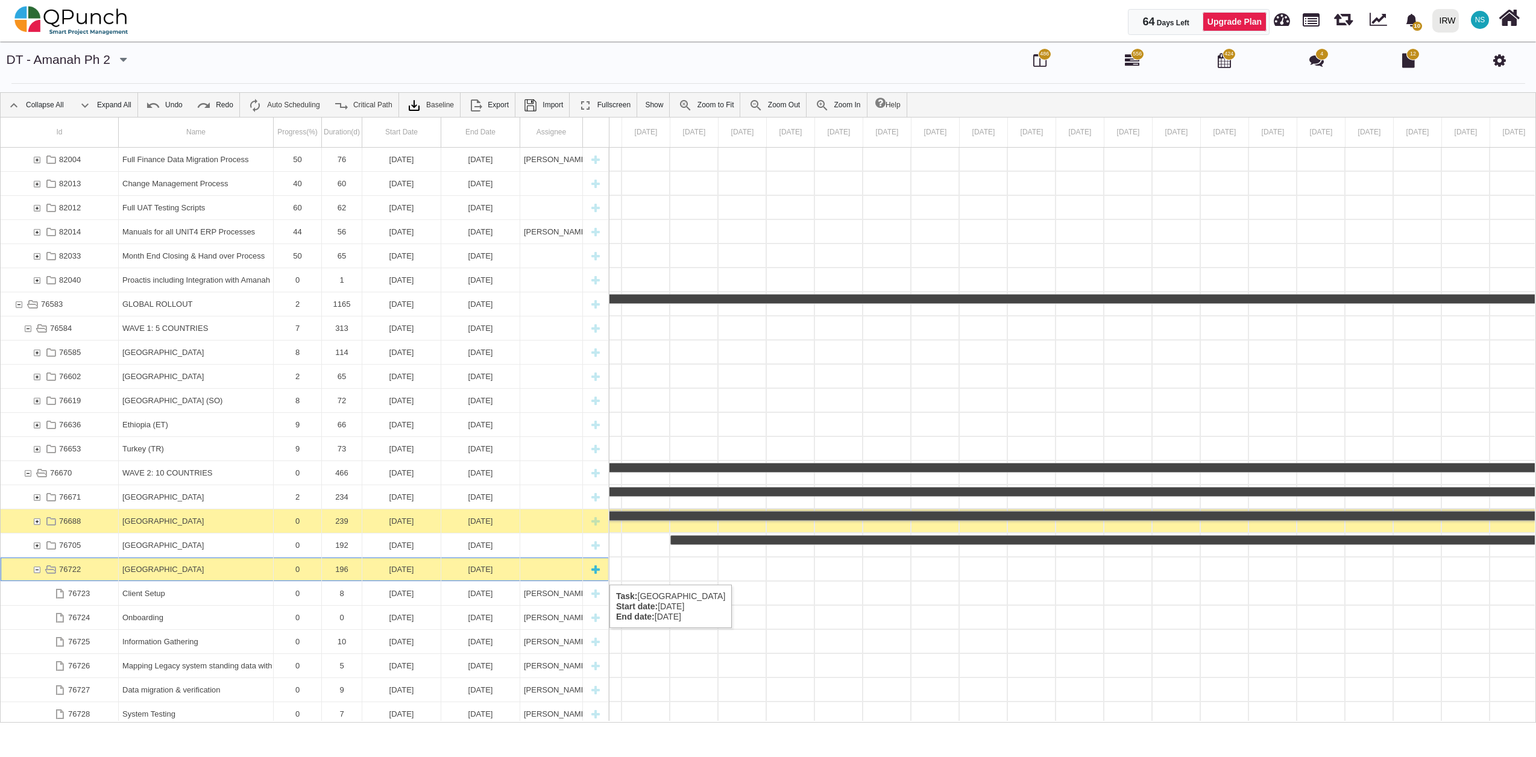
click at [37, 573] on div "76722" at bounding box center [36, 569] width 11 height 24
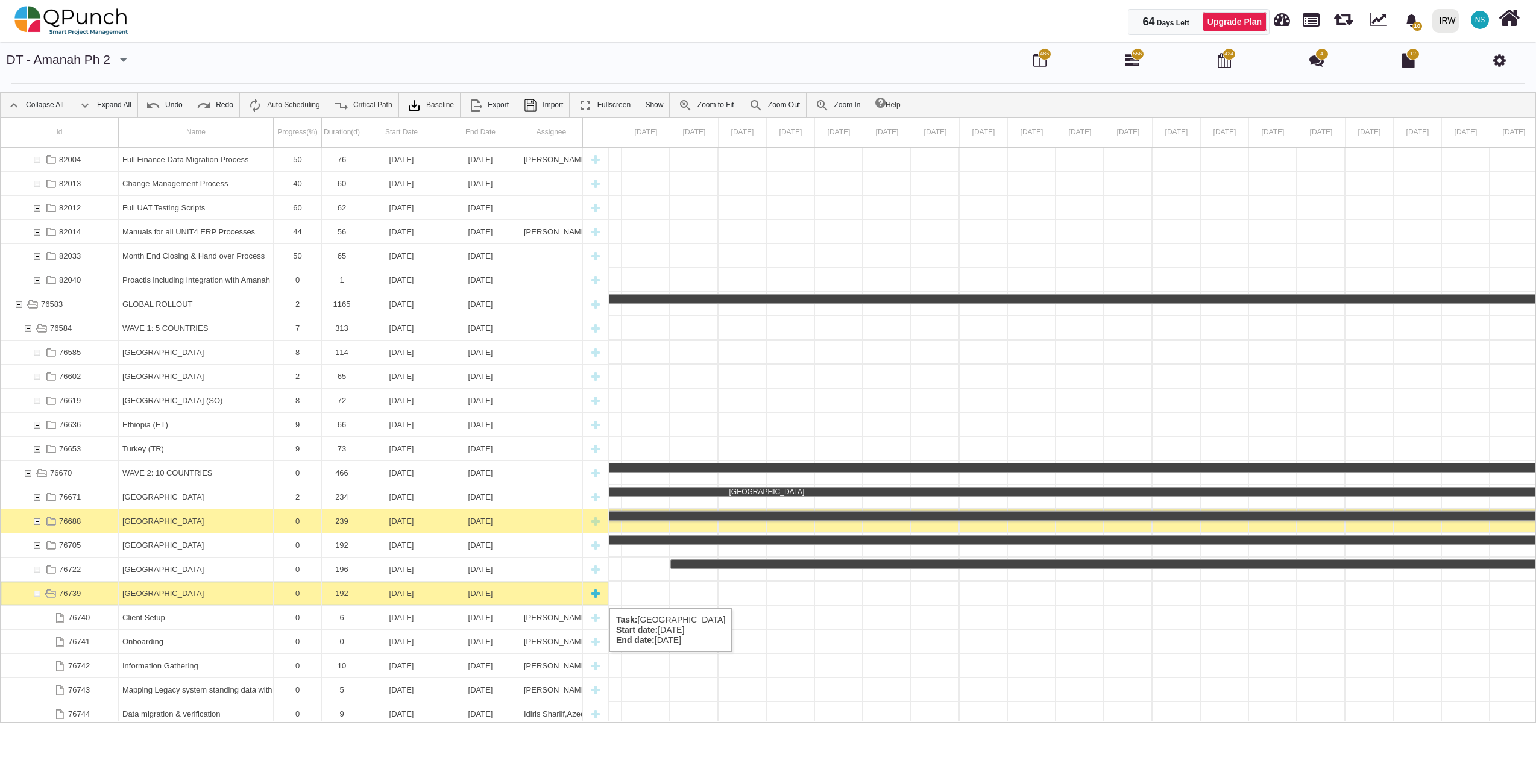
click at [37, 596] on div "76739" at bounding box center [36, 594] width 11 height 24
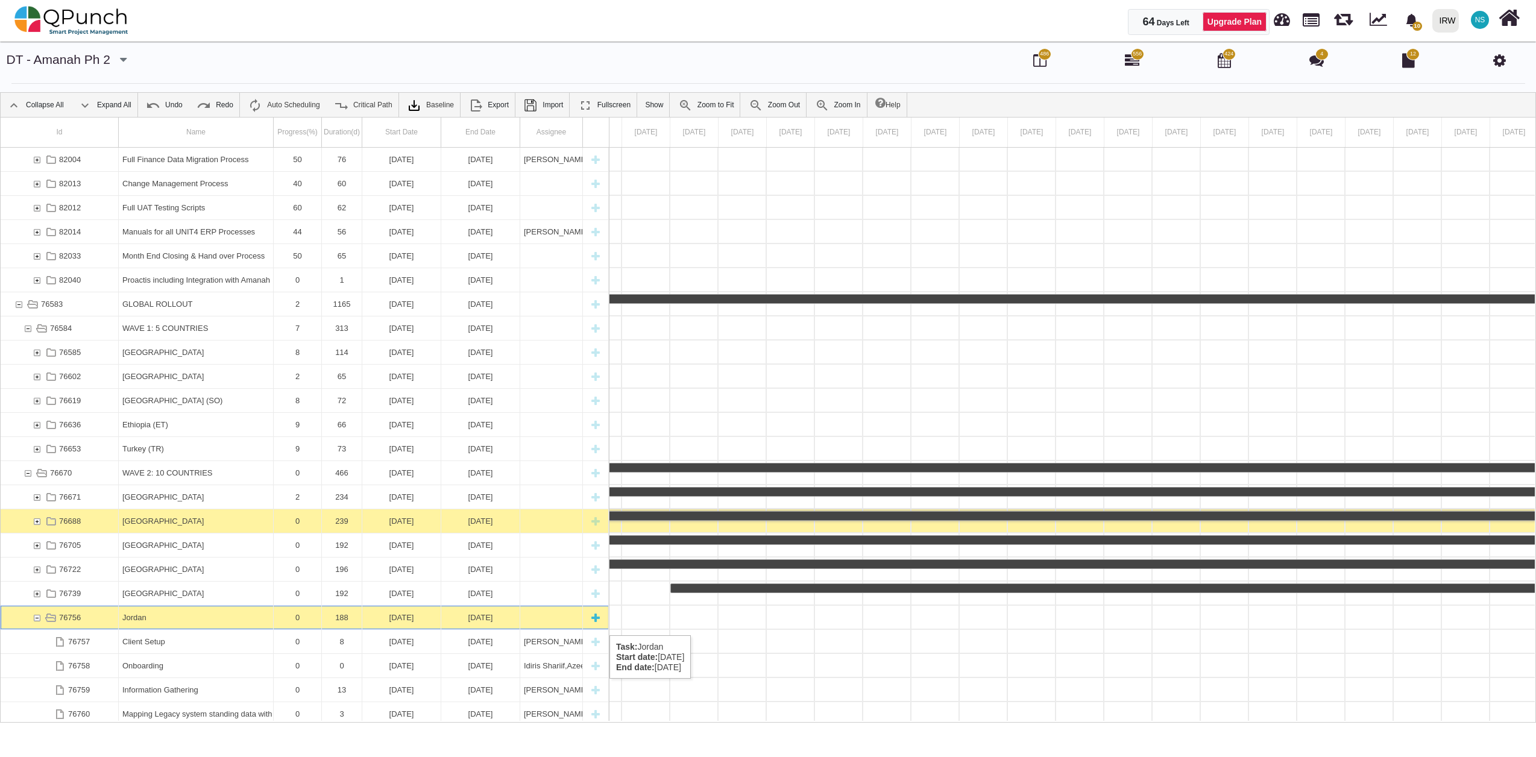
click at [37, 623] on div "76756" at bounding box center [36, 618] width 11 height 24
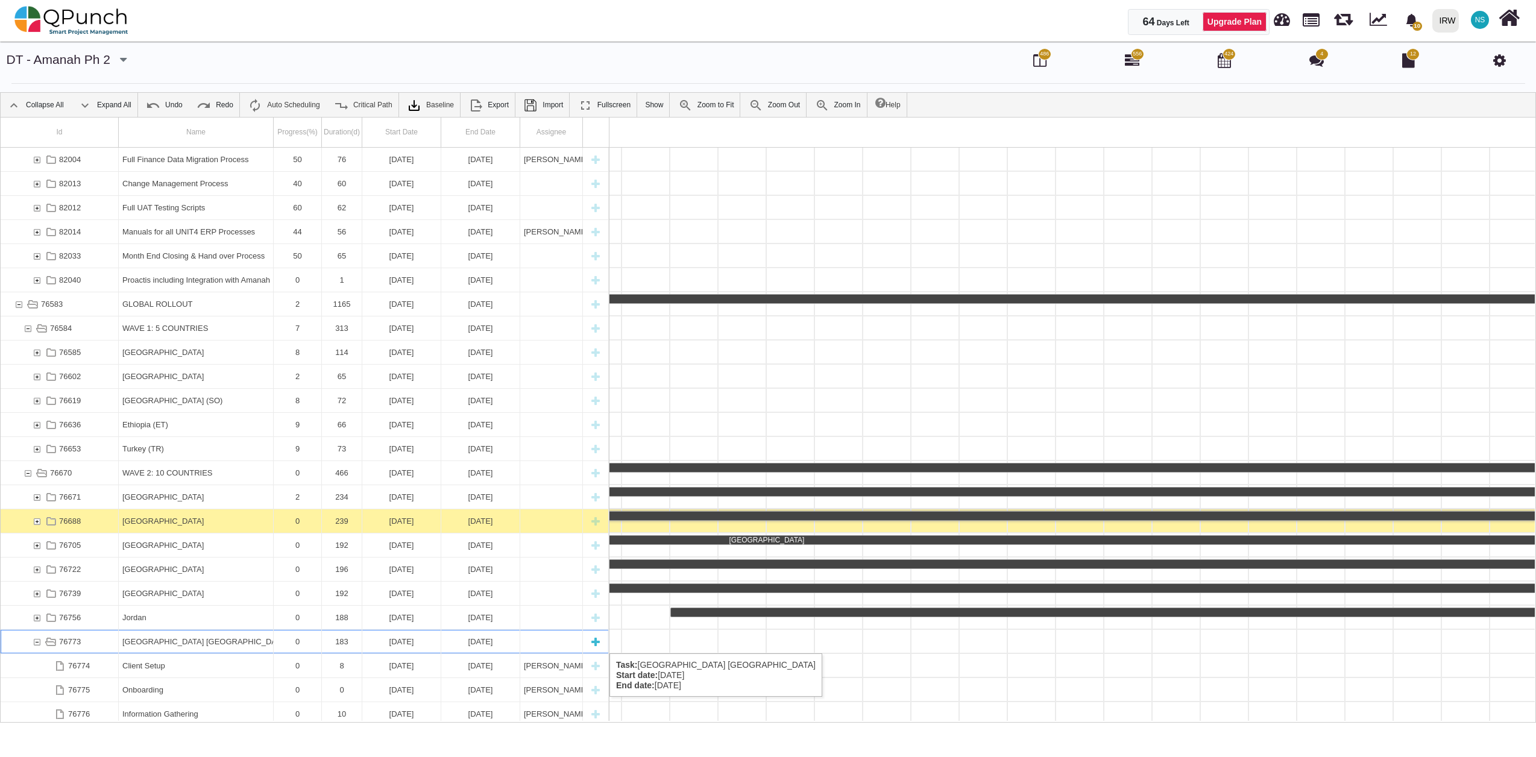
click at [36, 641] on div "76773" at bounding box center [36, 642] width 11 height 24
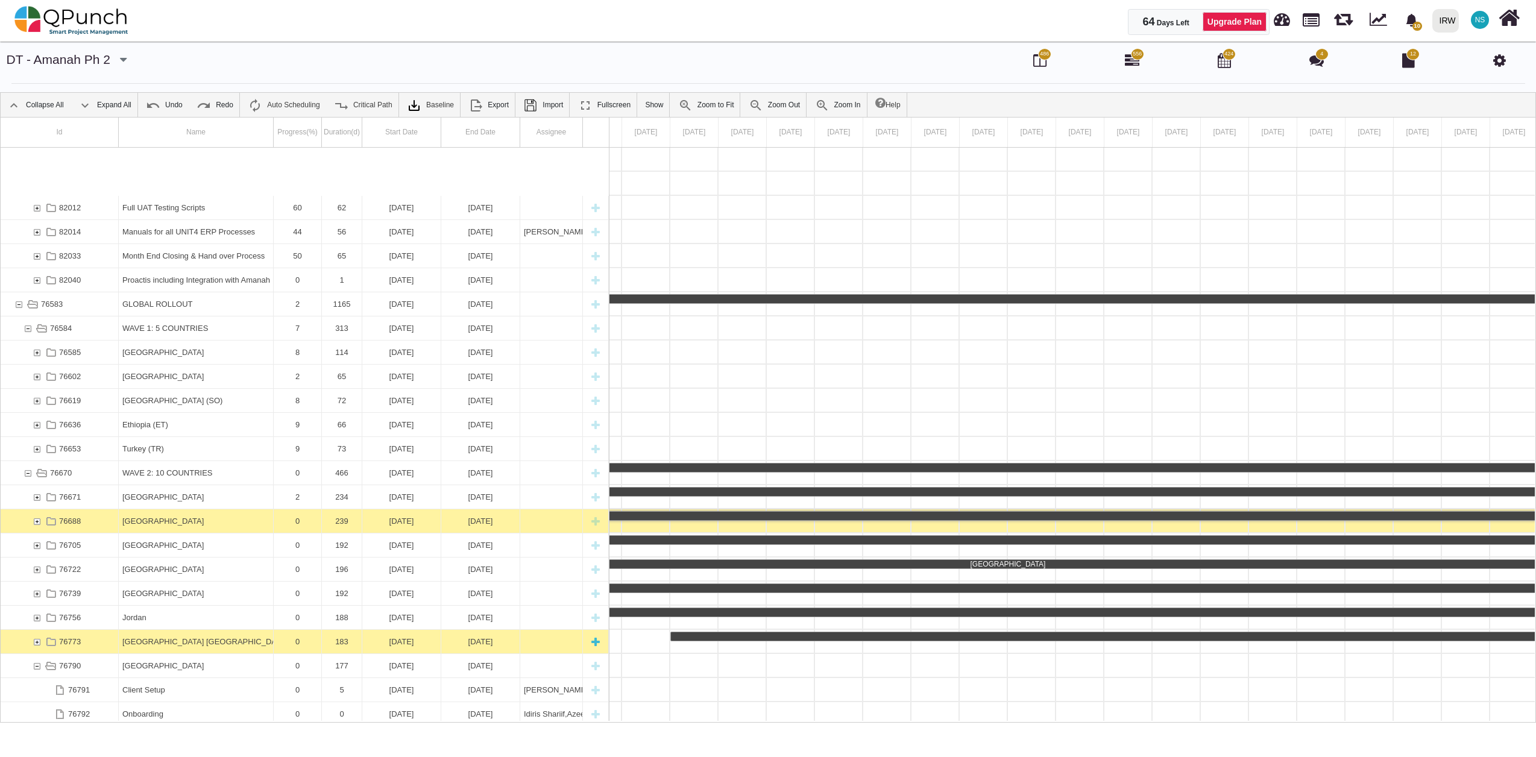
scroll to position [145, 0]
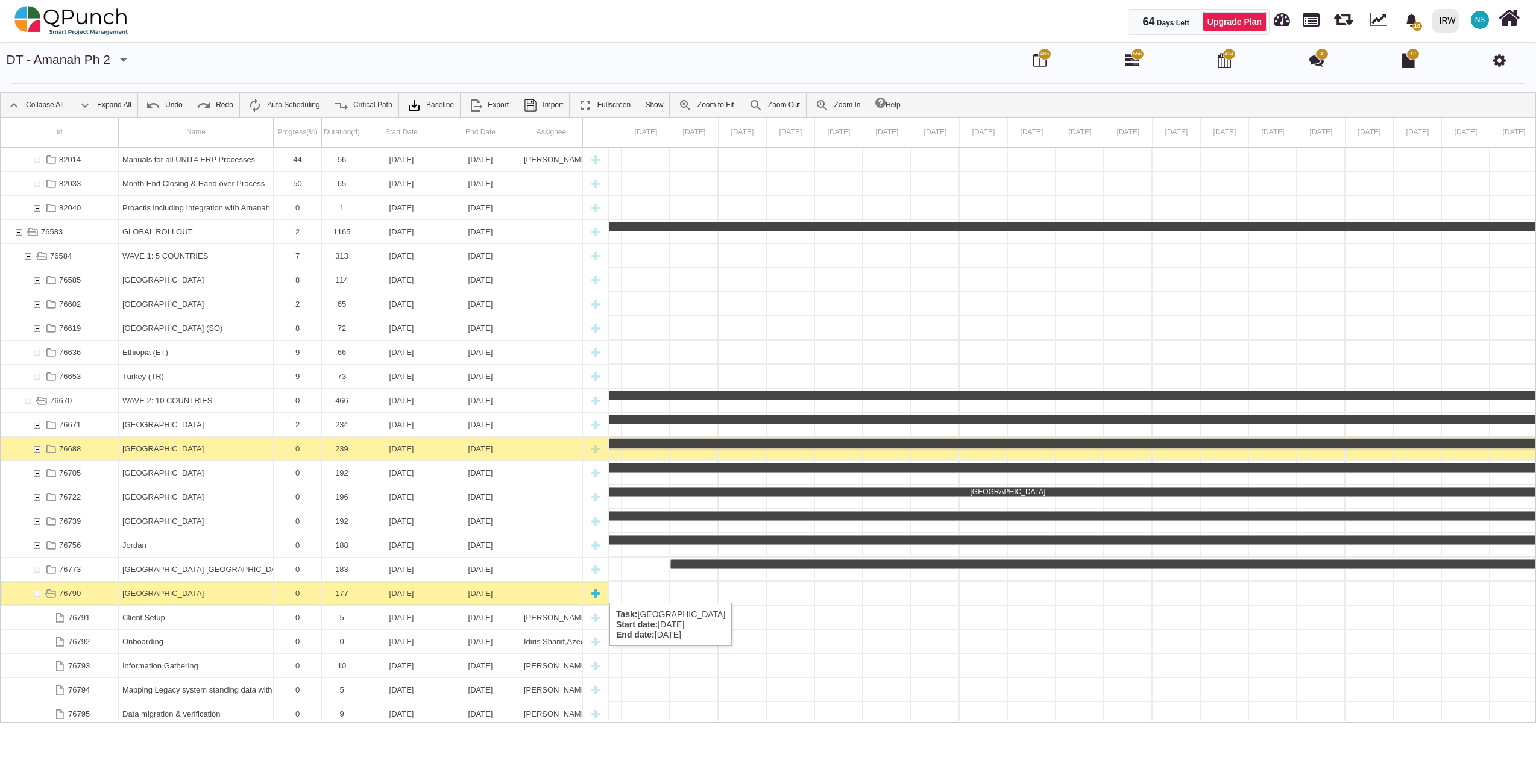
click at [39, 591] on div "76790" at bounding box center [36, 594] width 11 height 24
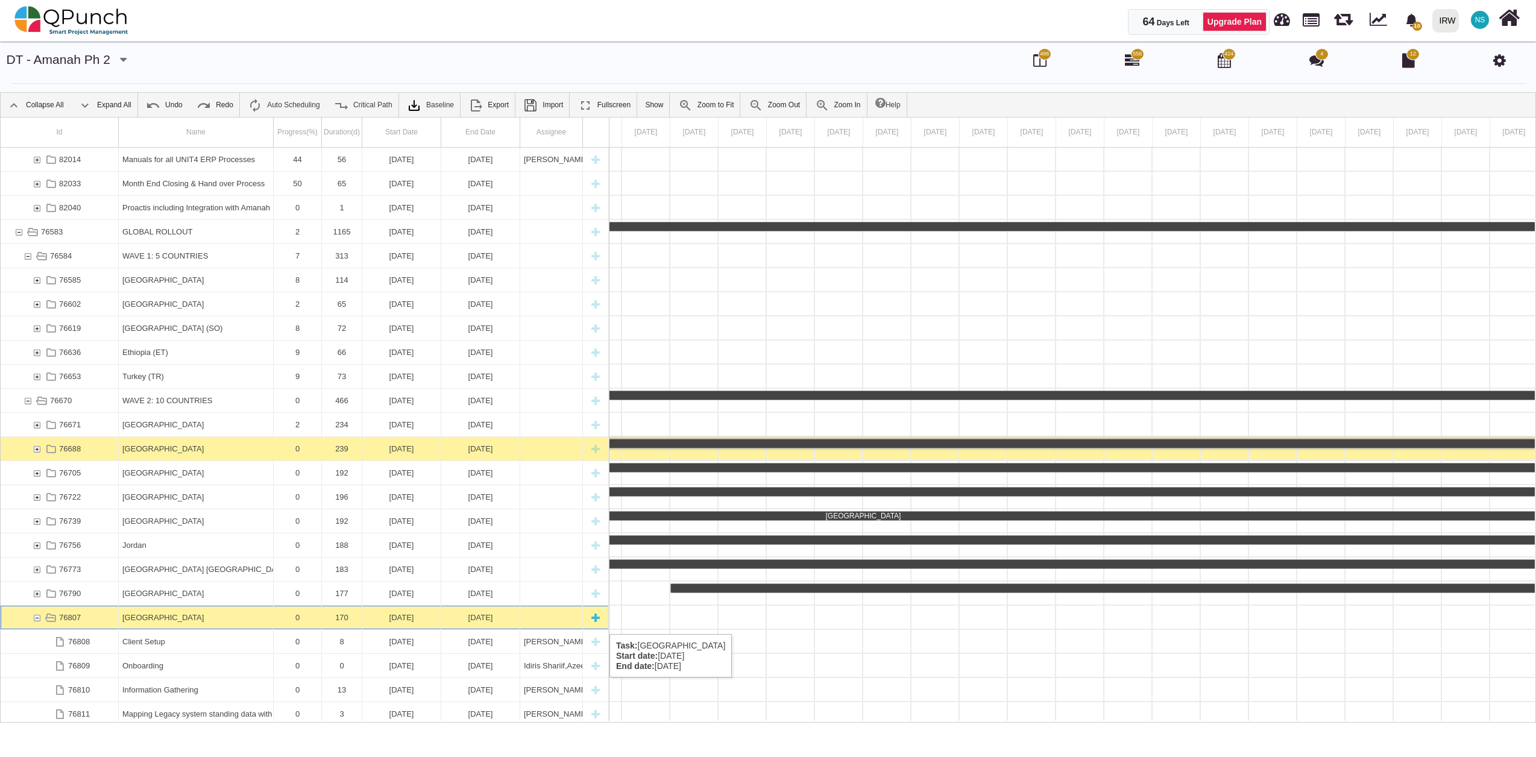
click at [39, 622] on div "76807" at bounding box center [36, 618] width 11 height 24
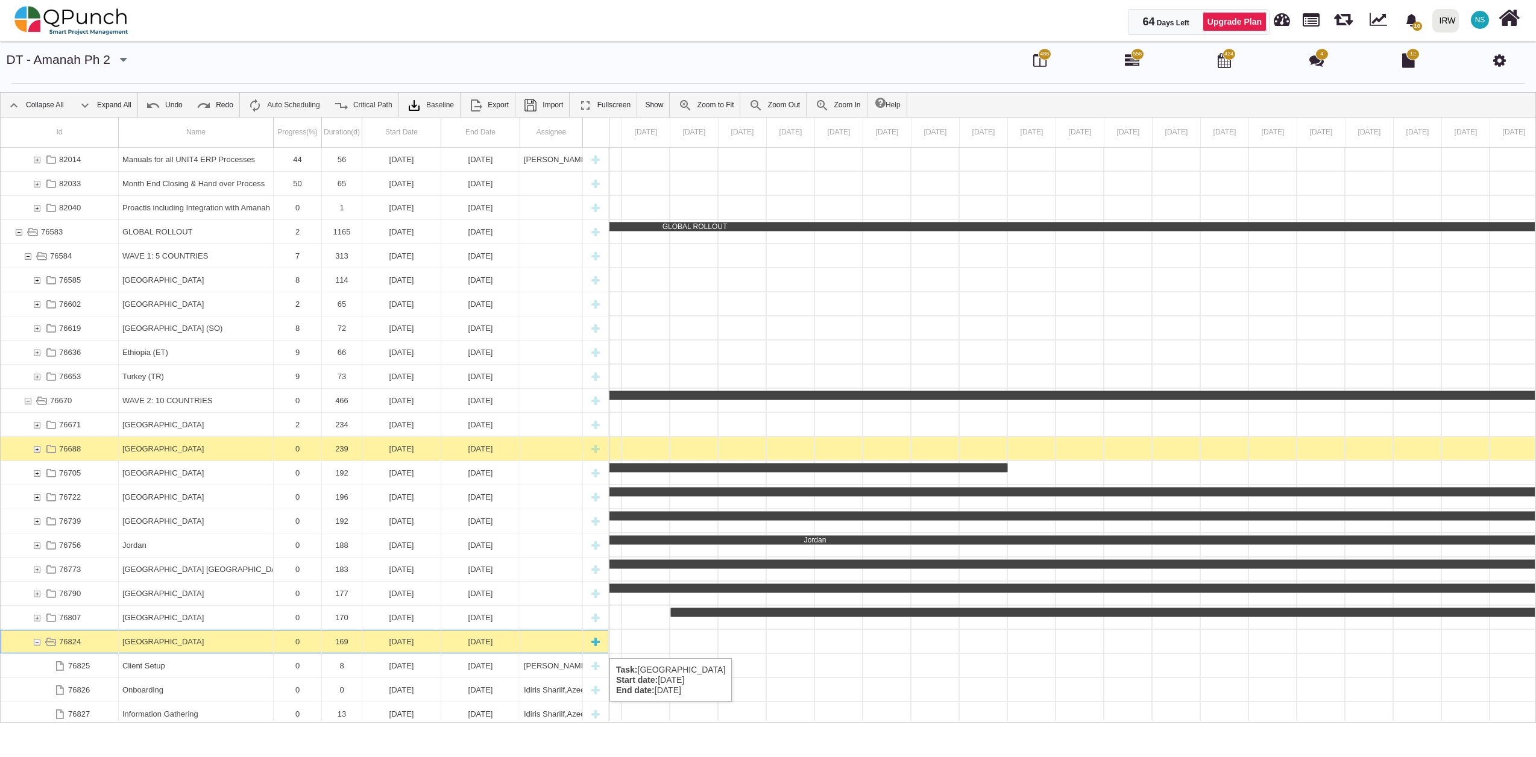
click at [36, 646] on div "76824" at bounding box center [36, 642] width 11 height 24
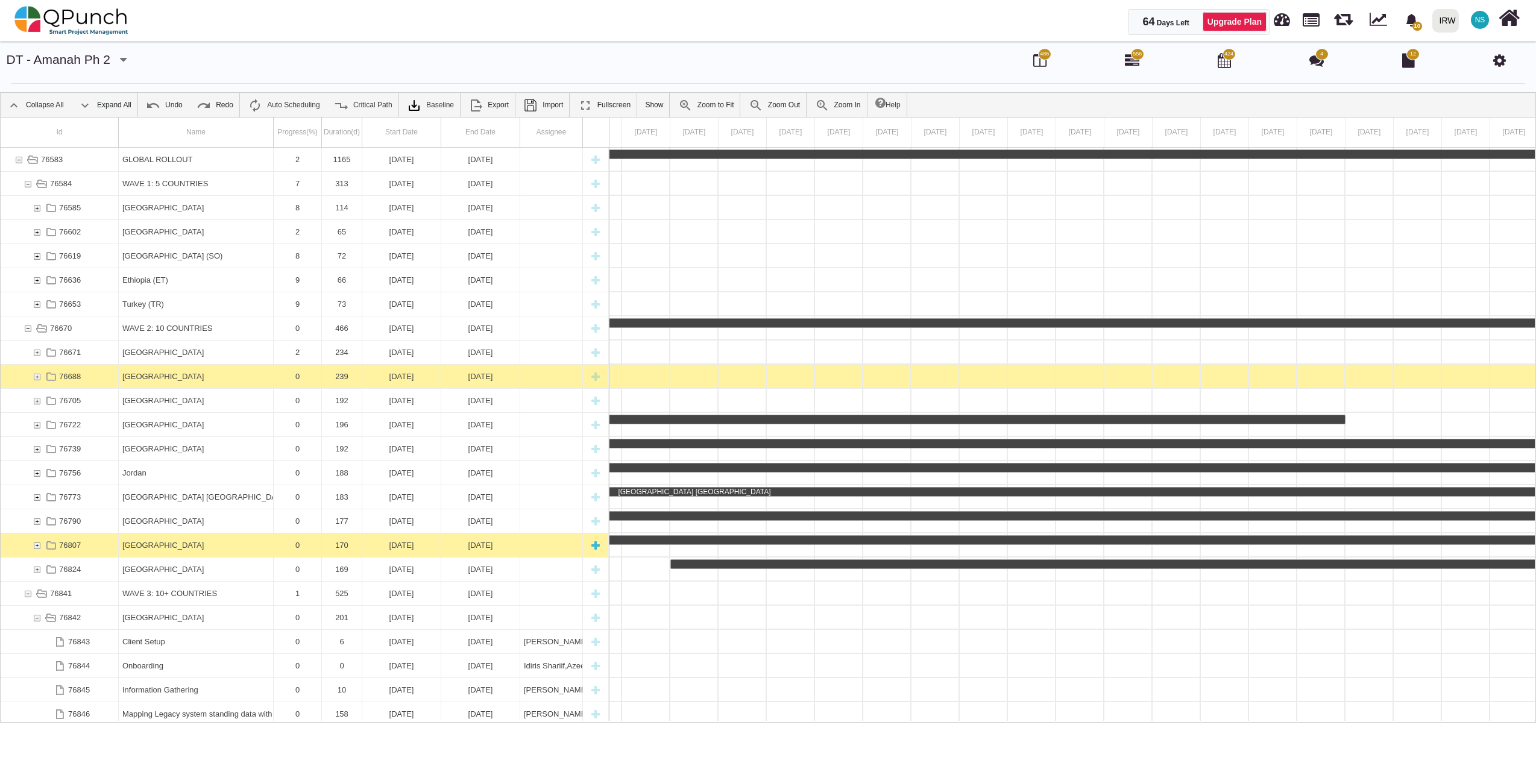
scroll to position [362, 0]
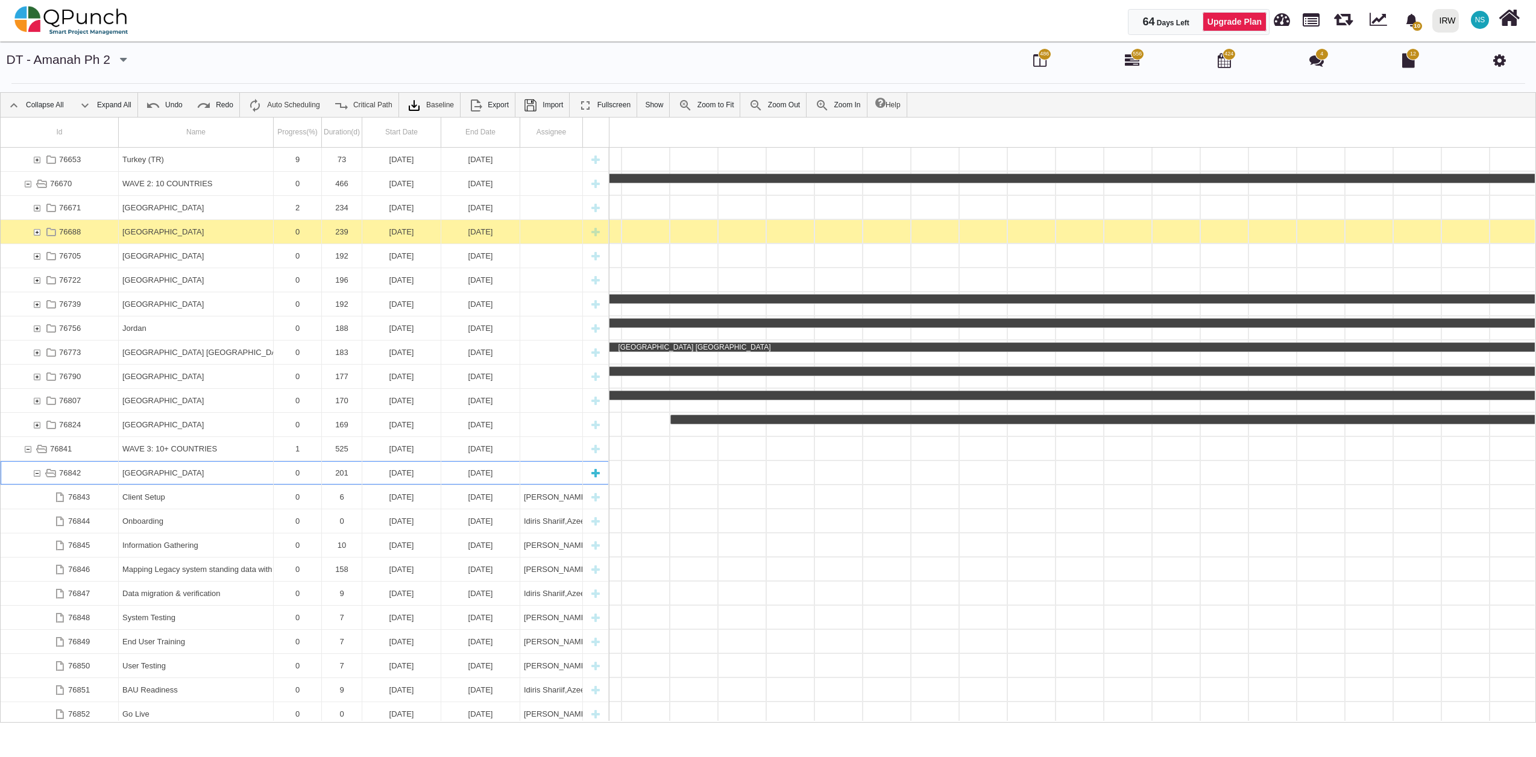
click at [34, 473] on div "76842" at bounding box center [36, 473] width 11 height 24
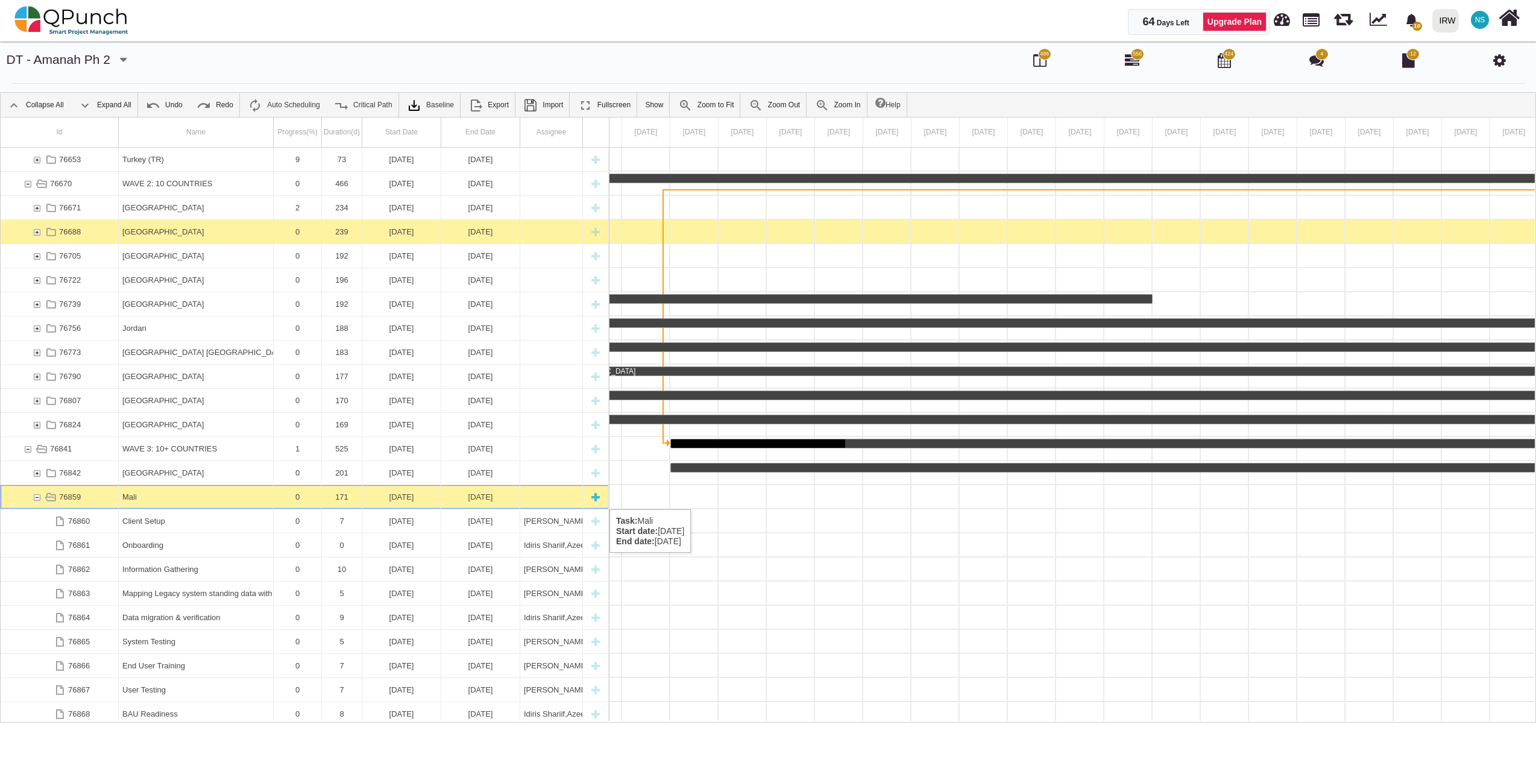
click at [34, 499] on div "76859" at bounding box center [36, 497] width 11 height 24
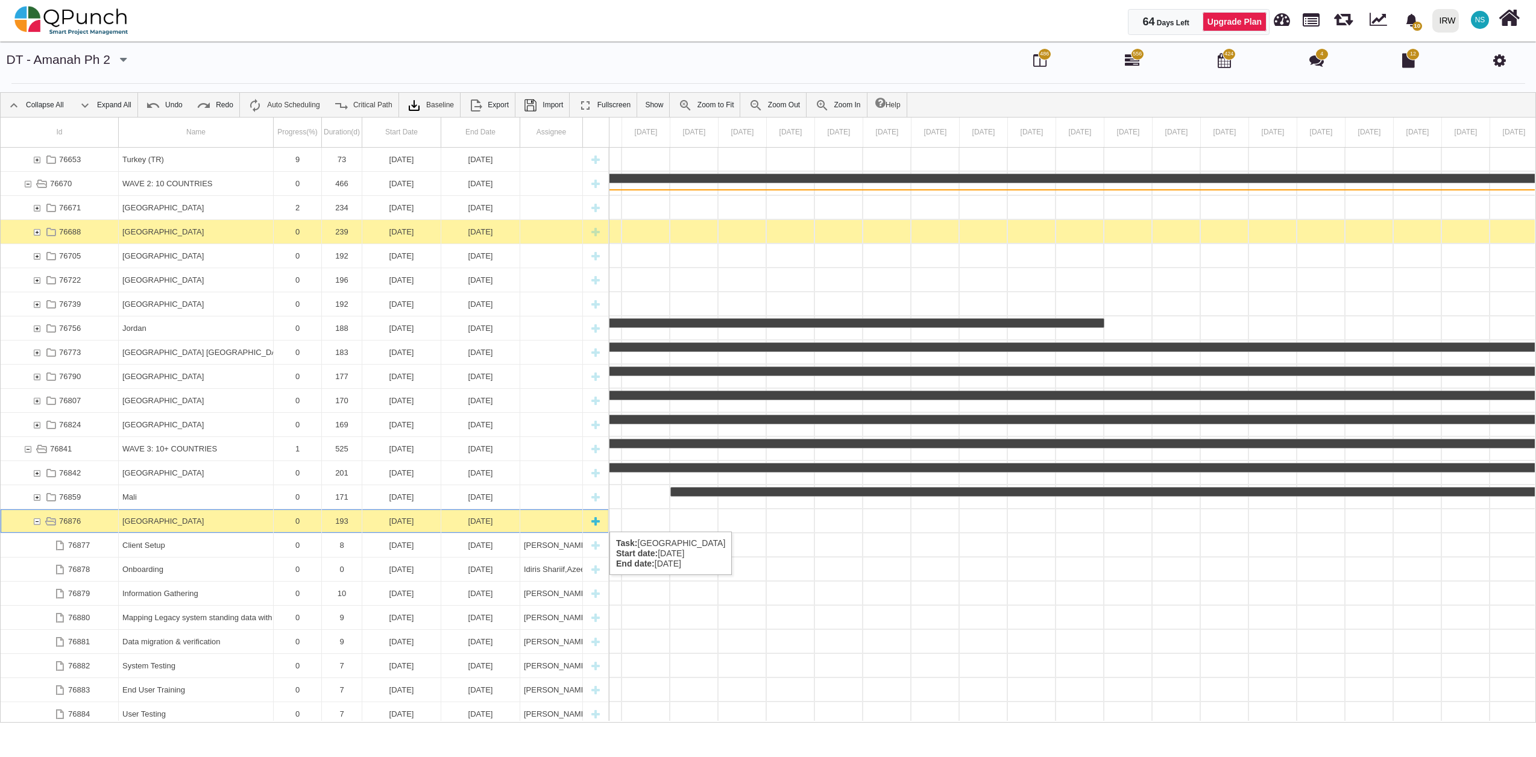
click at [36, 520] on div "76876" at bounding box center [36, 521] width 11 height 24
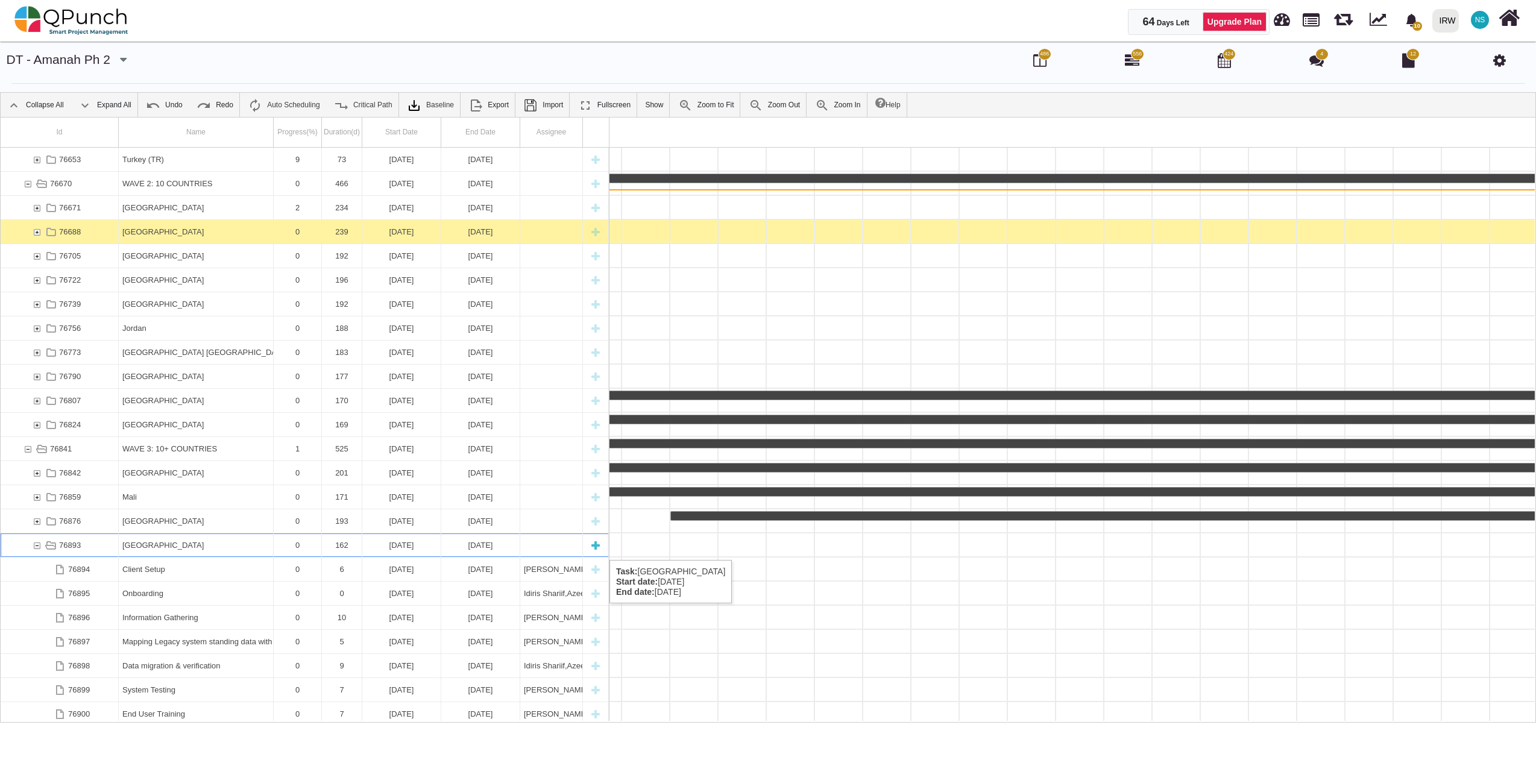
click at [40, 548] on div "76893" at bounding box center [36, 545] width 11 height 24
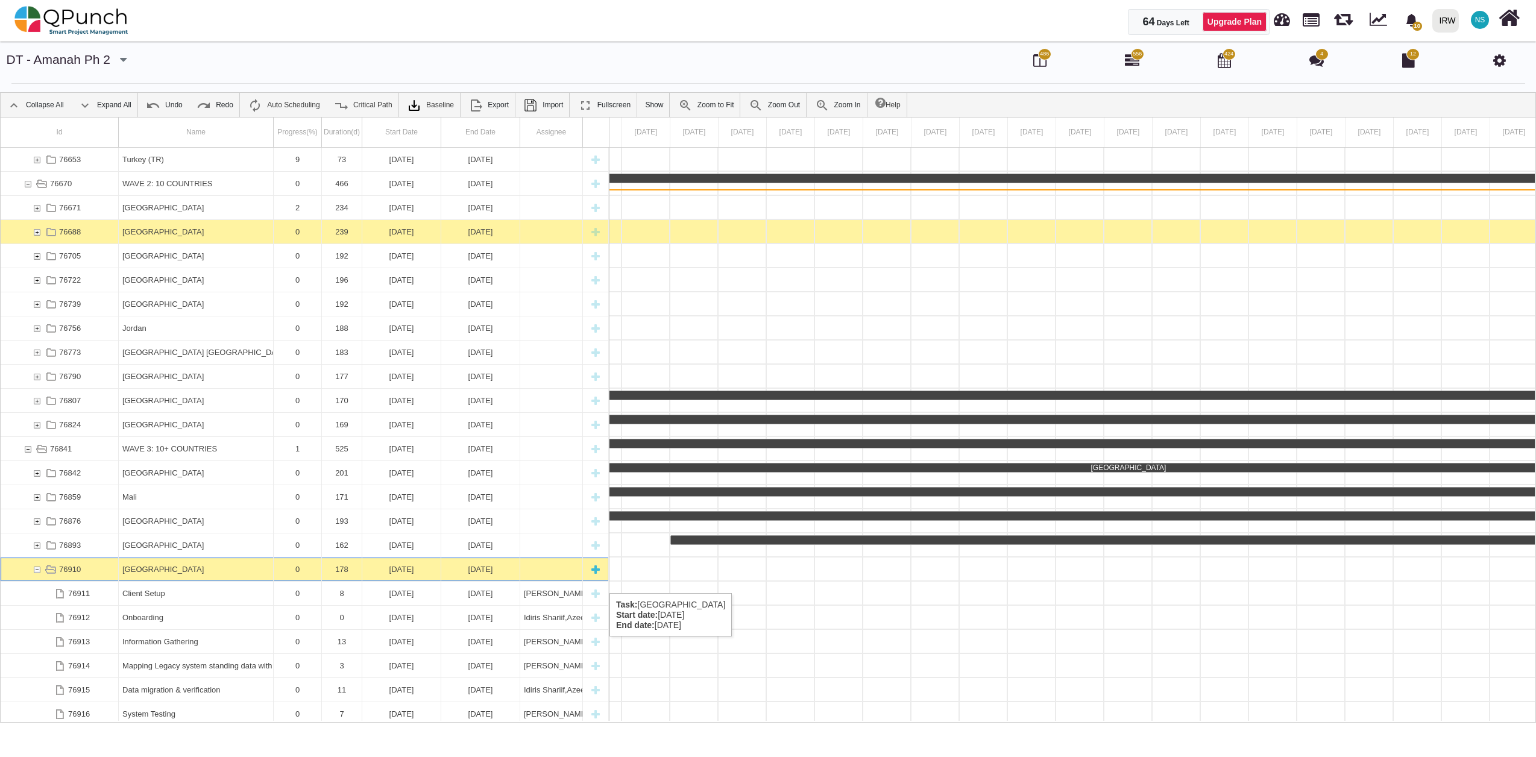
click at [37, 581] on div "76910" at bounding box center [36, 569] width 11 height 24
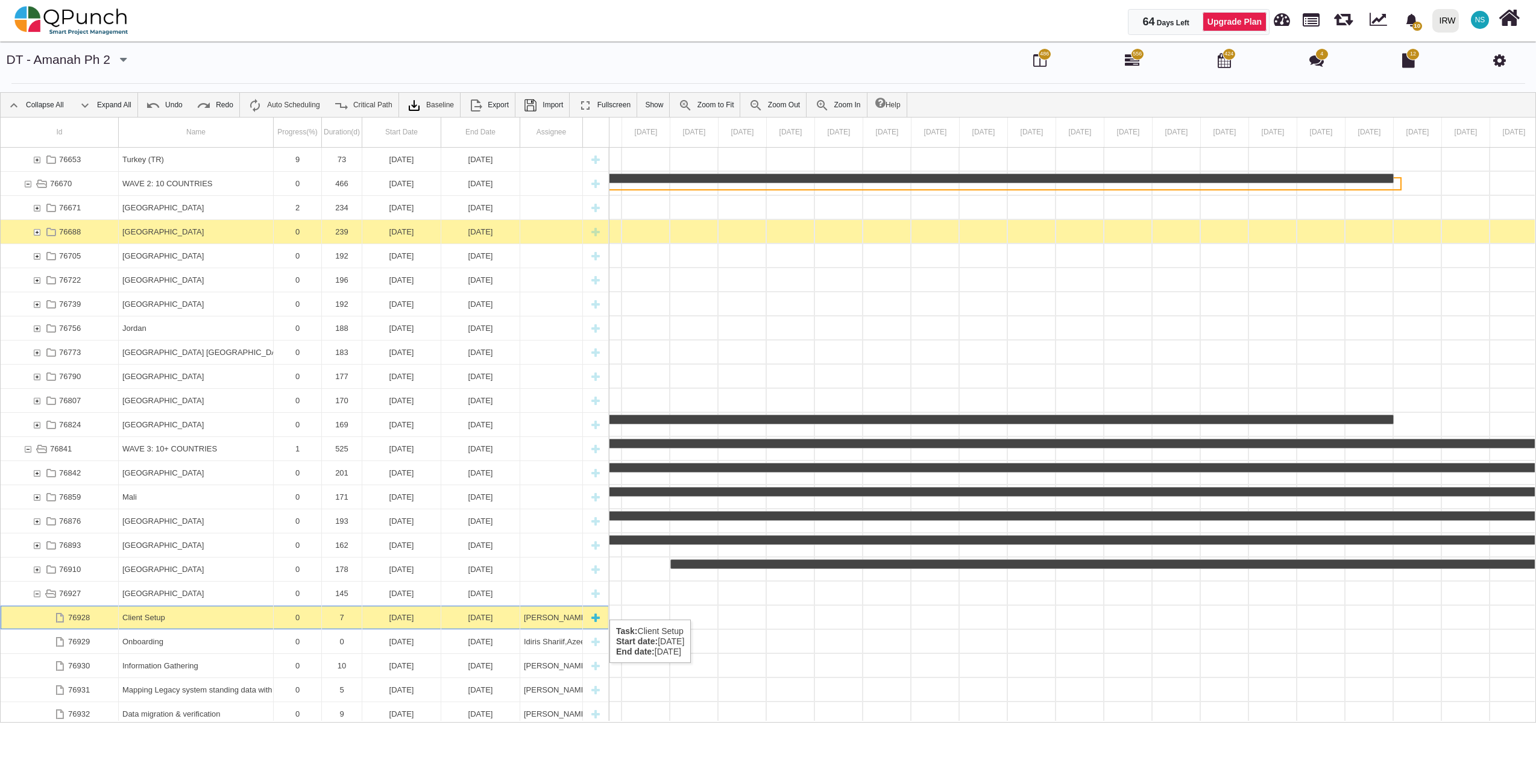
click at [37, 608] on div "76928" at bounding box center [35, 618] width 9 height 24
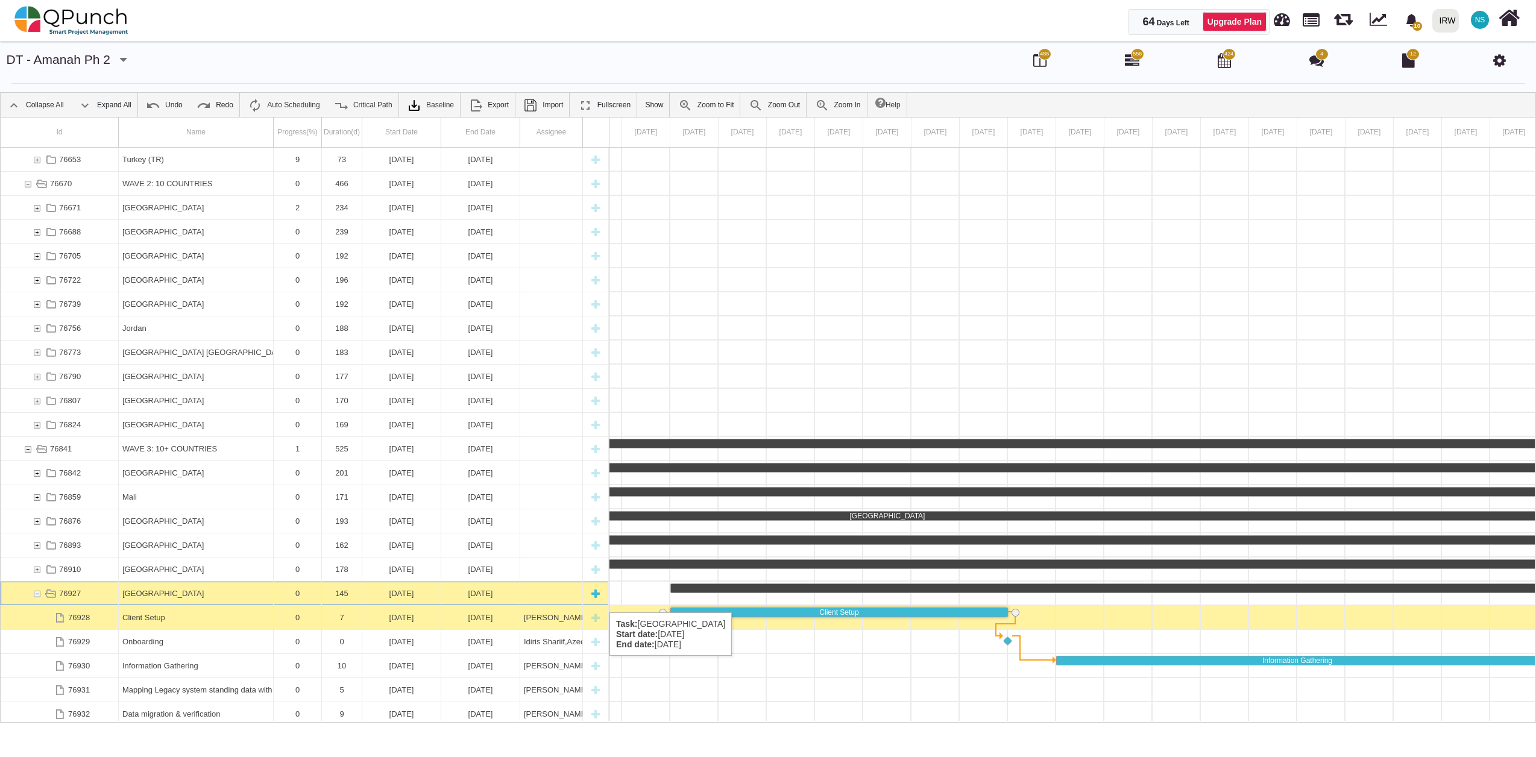
click at [39, 598] on div "76927" at bounding box center [36, 594] width 11 height 24
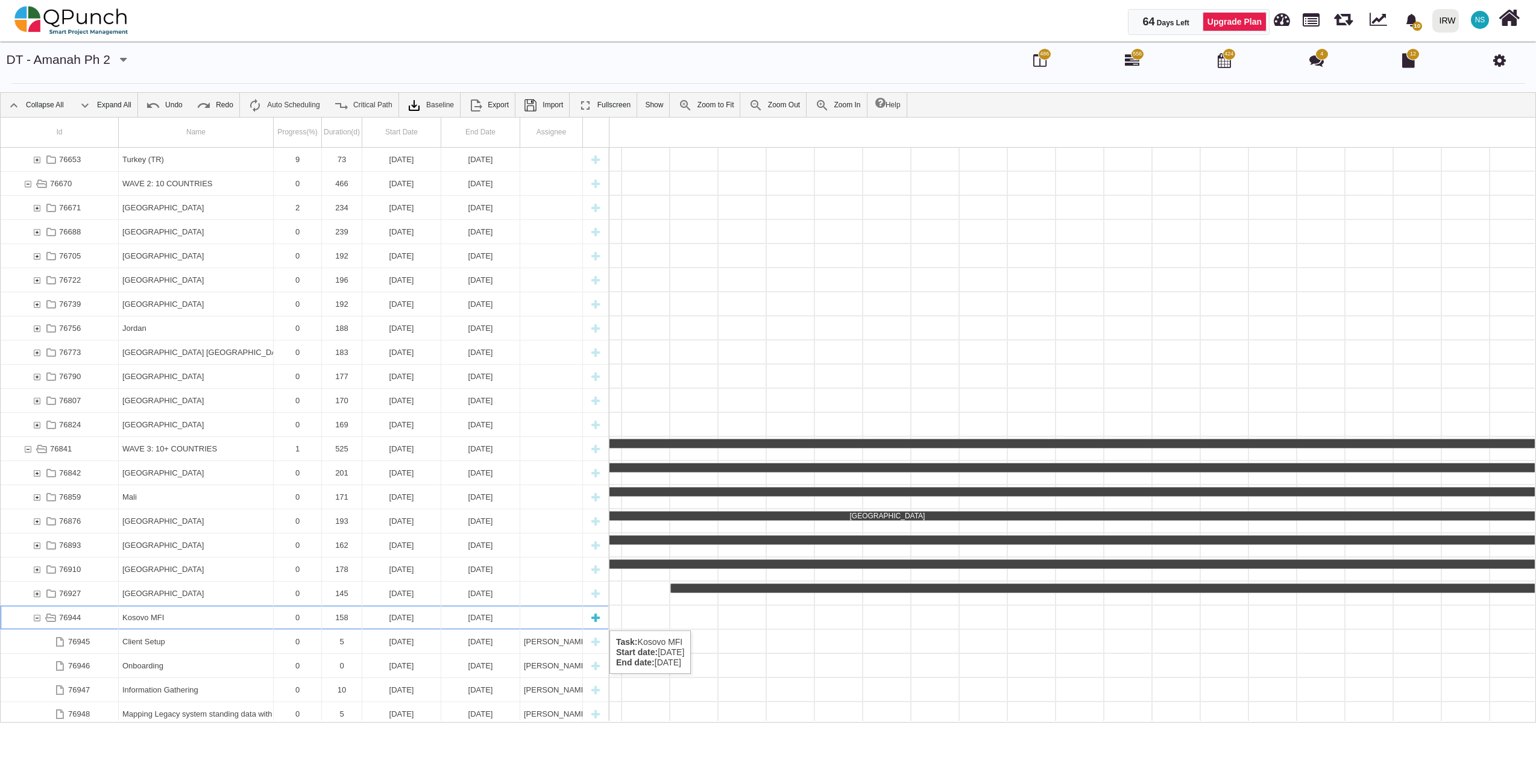
click at [39, 618] on div "76944" at bounding box center [36, 618] width 11 height 24
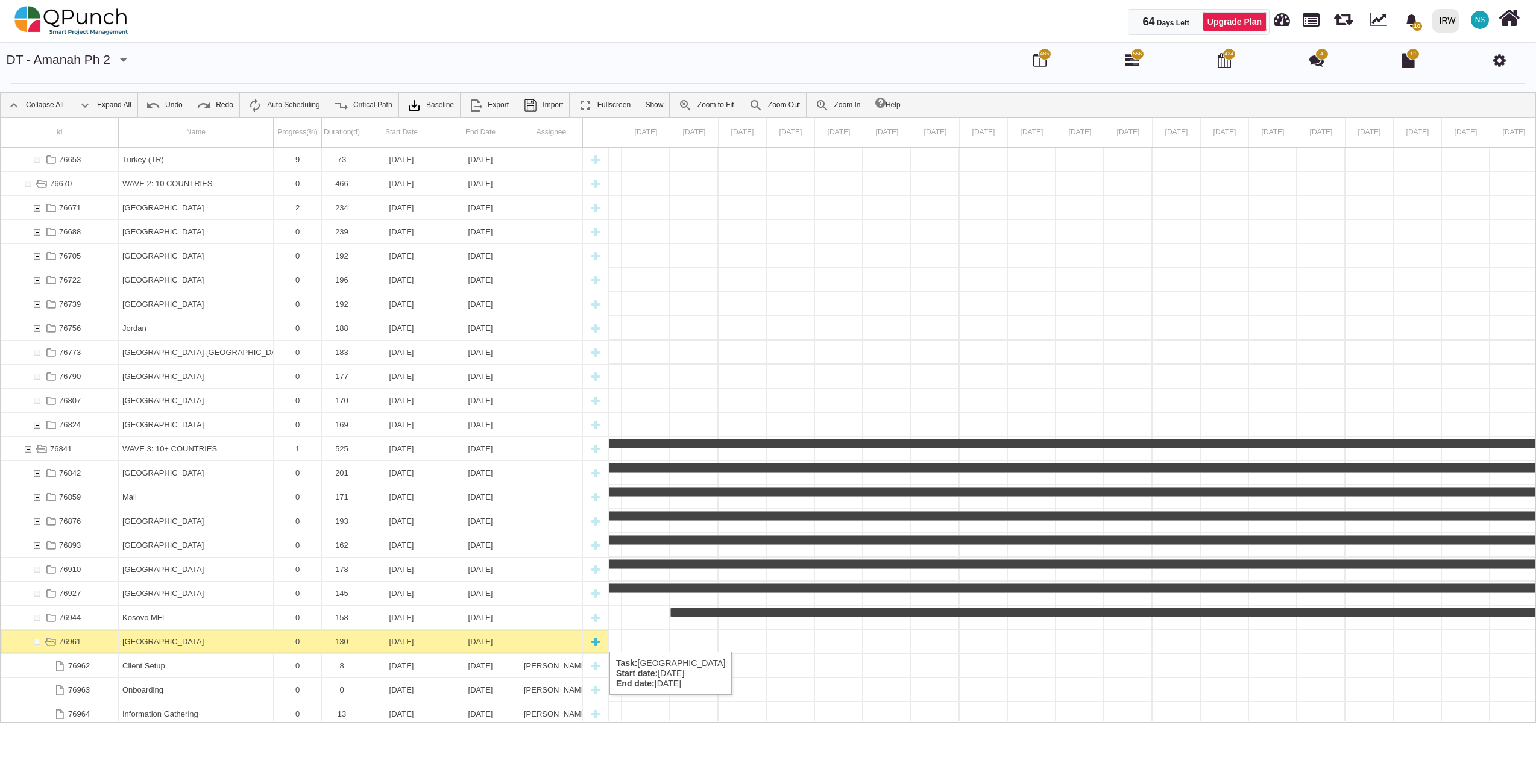
click at [36, 640] on div "76961" at bounding box center [36, 642] width 11 height 24
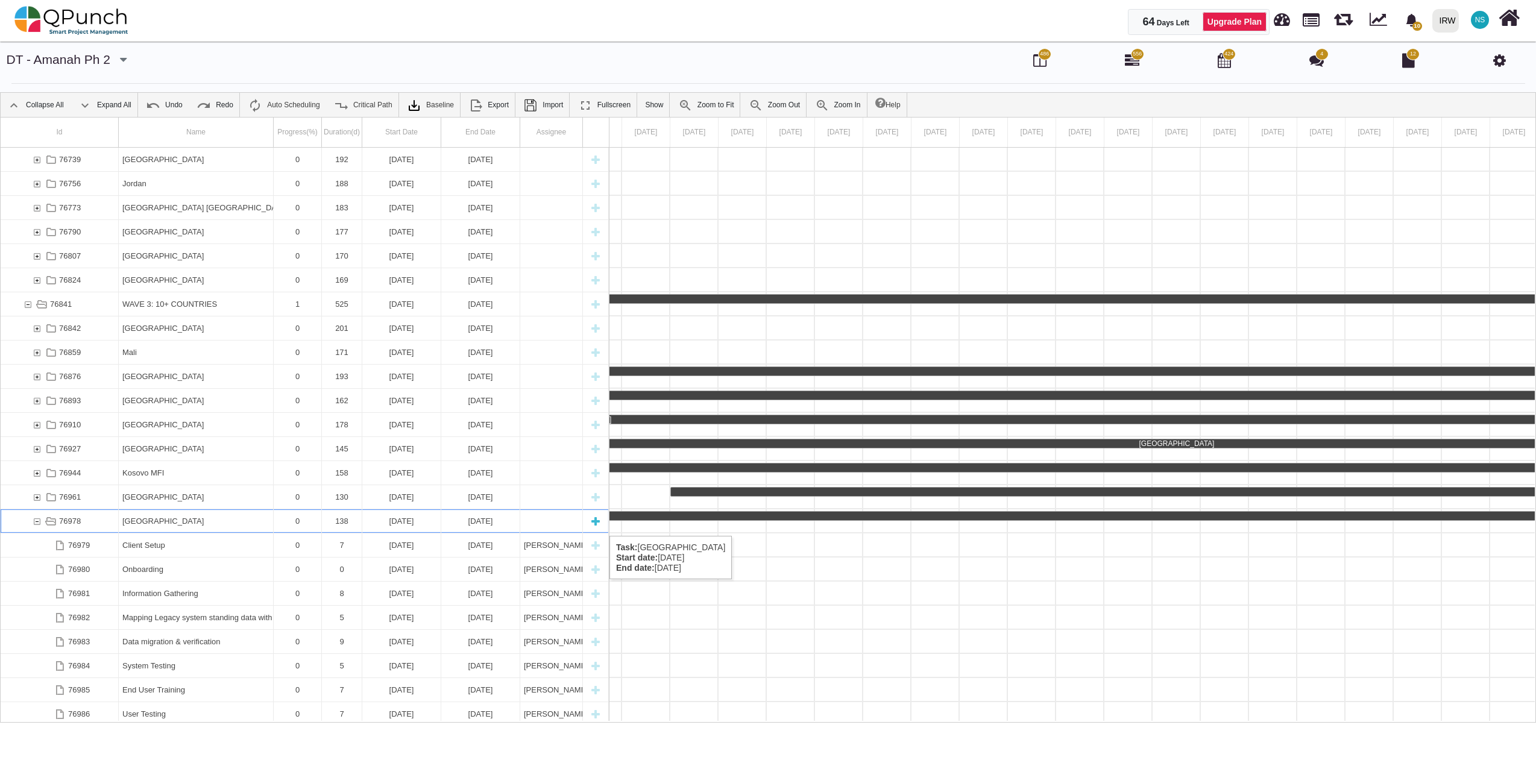
click at [37, 524] on div "76978" at bounding box center [36, 521] width 11 height 24
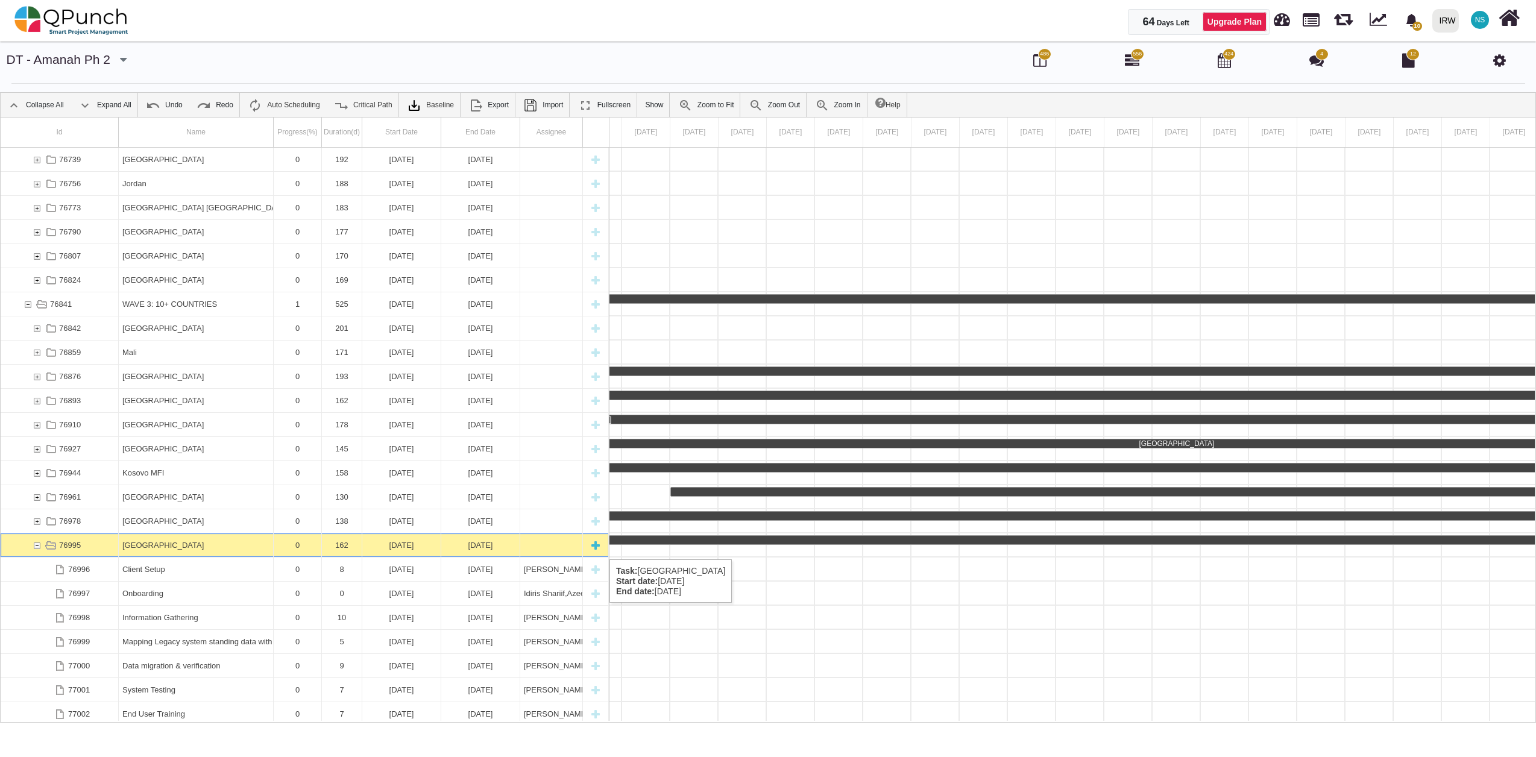
click at [34, 547] on div "76995" at bounding box center [36, 545] width 11 height 24
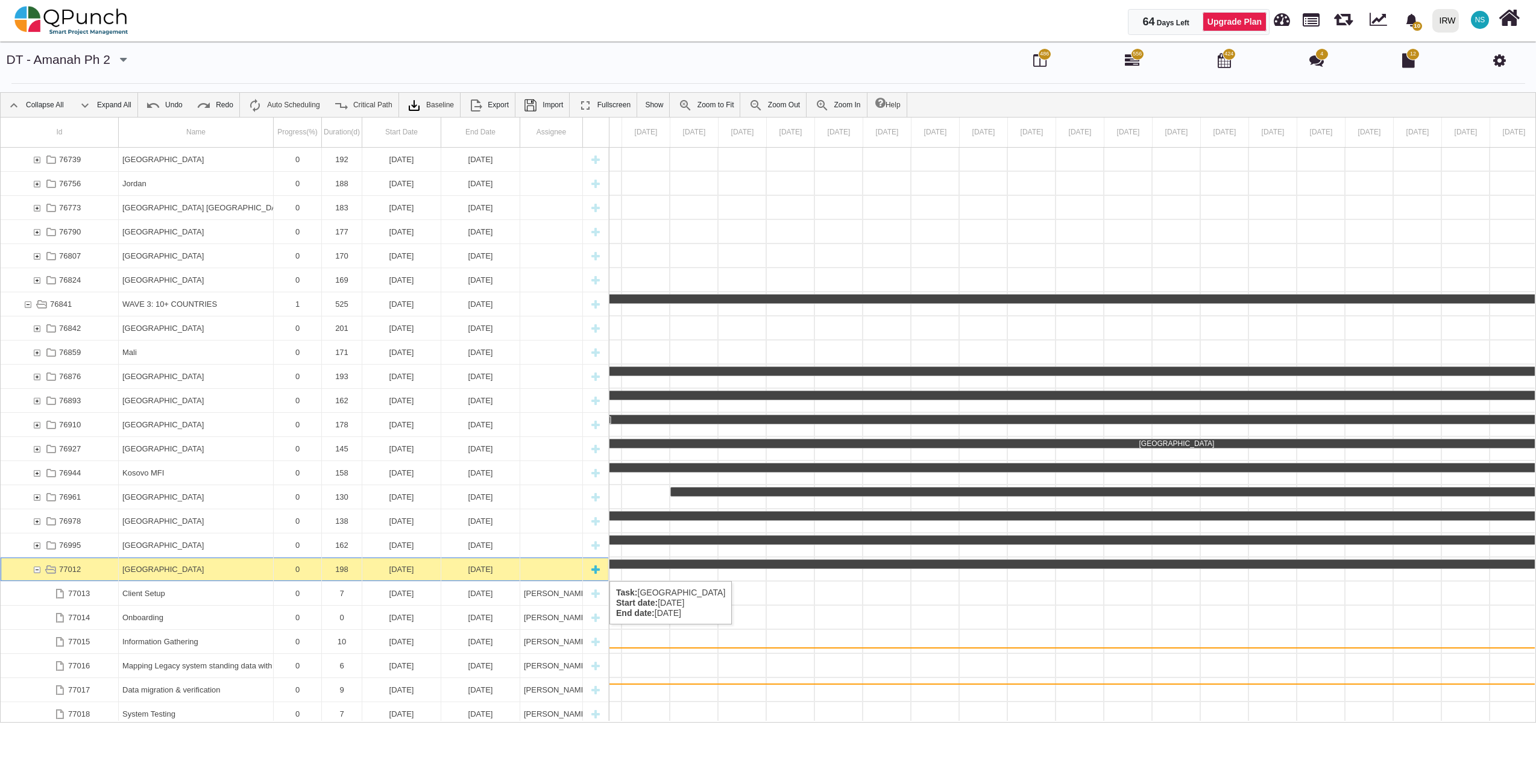
click at [40, 569] on div "77012" at bounding box center [36, 569] width 11 height 24
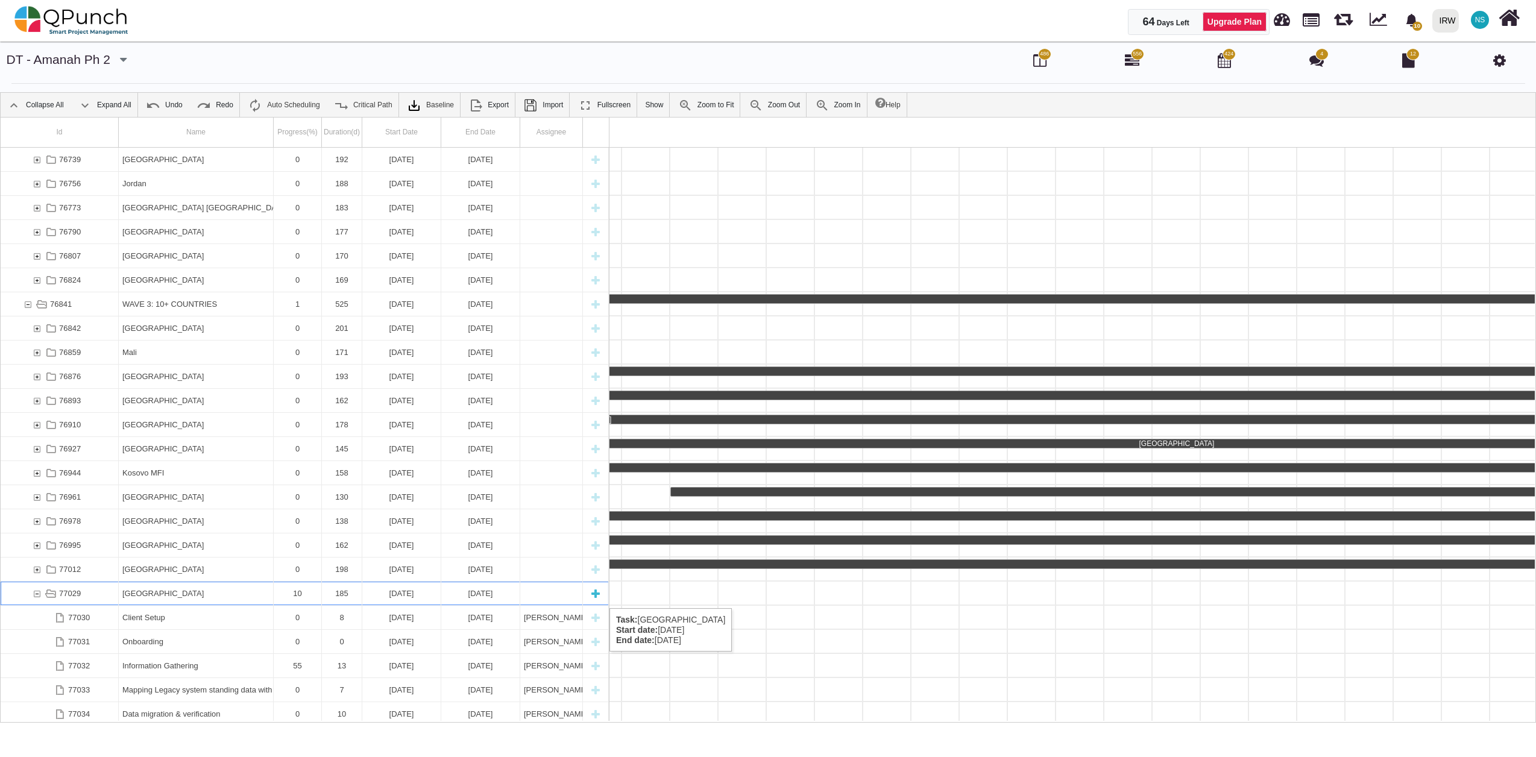
click at [36, 596] on div "77029" at bounding box center [36, 594] width 11 height 24
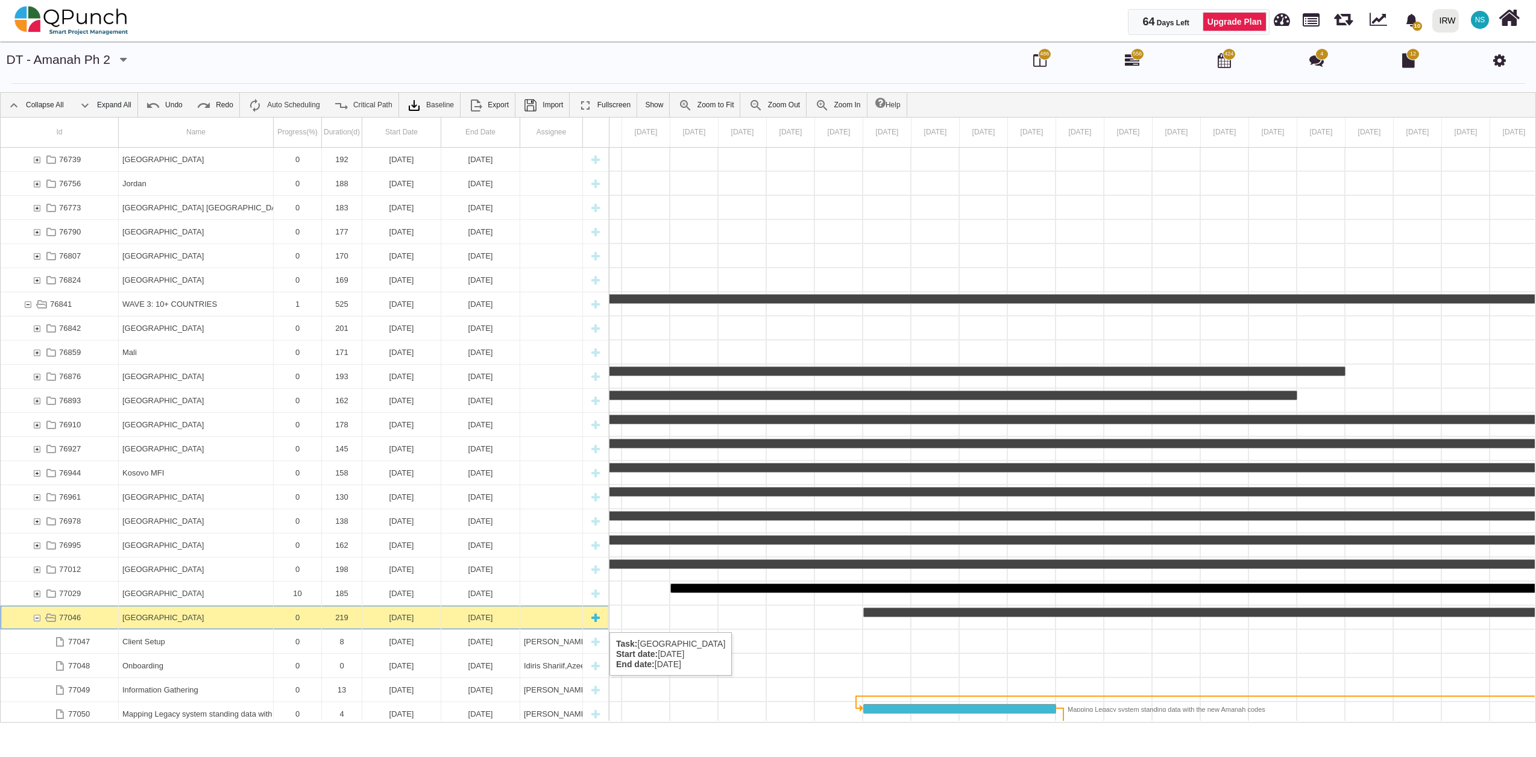
click at [39, 620] on div "77046" at bounding box center [36, 618] width 11 height 24
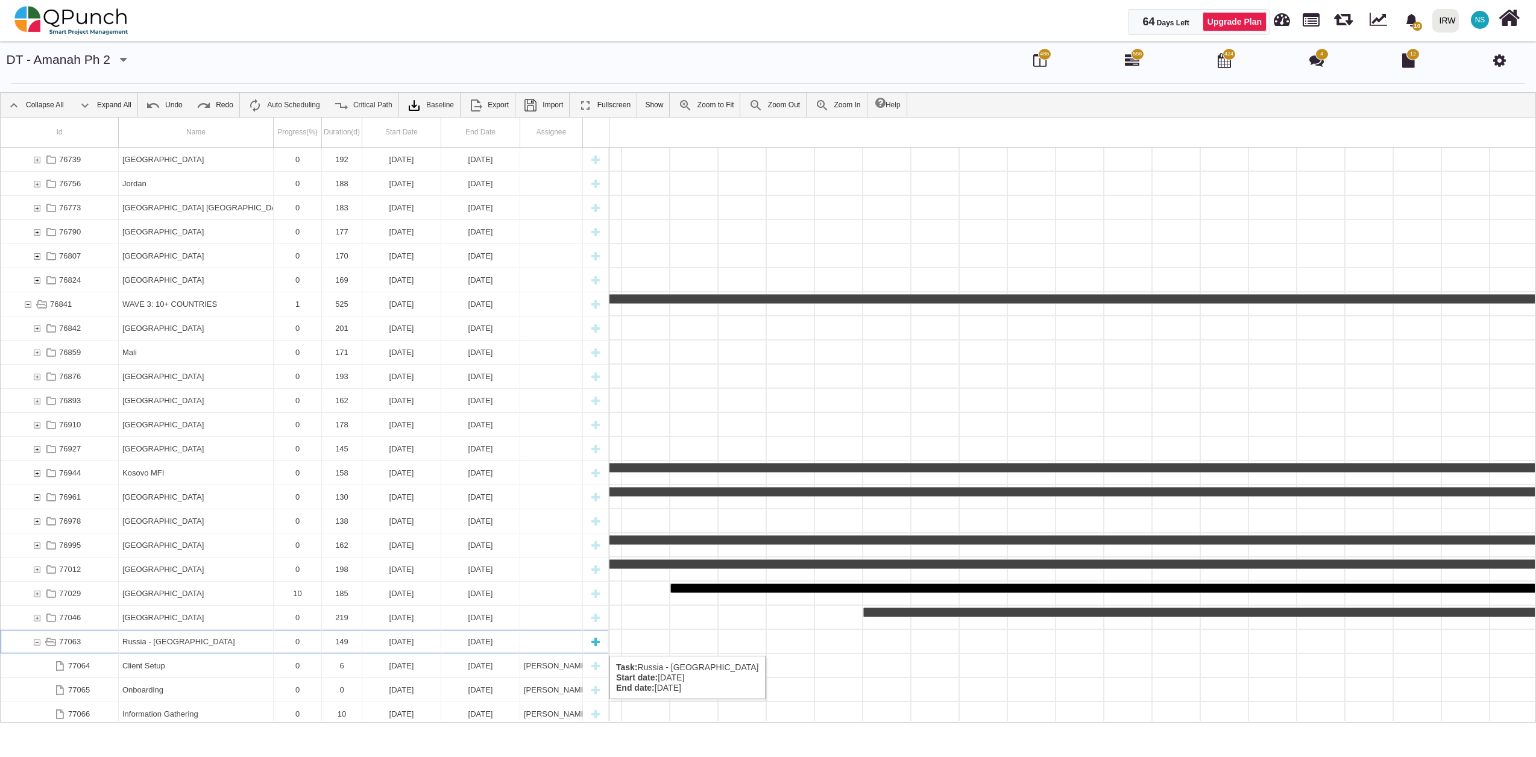
click at [33, 644] on div "77063" at bounding box center [36, 642] width 11 height 24
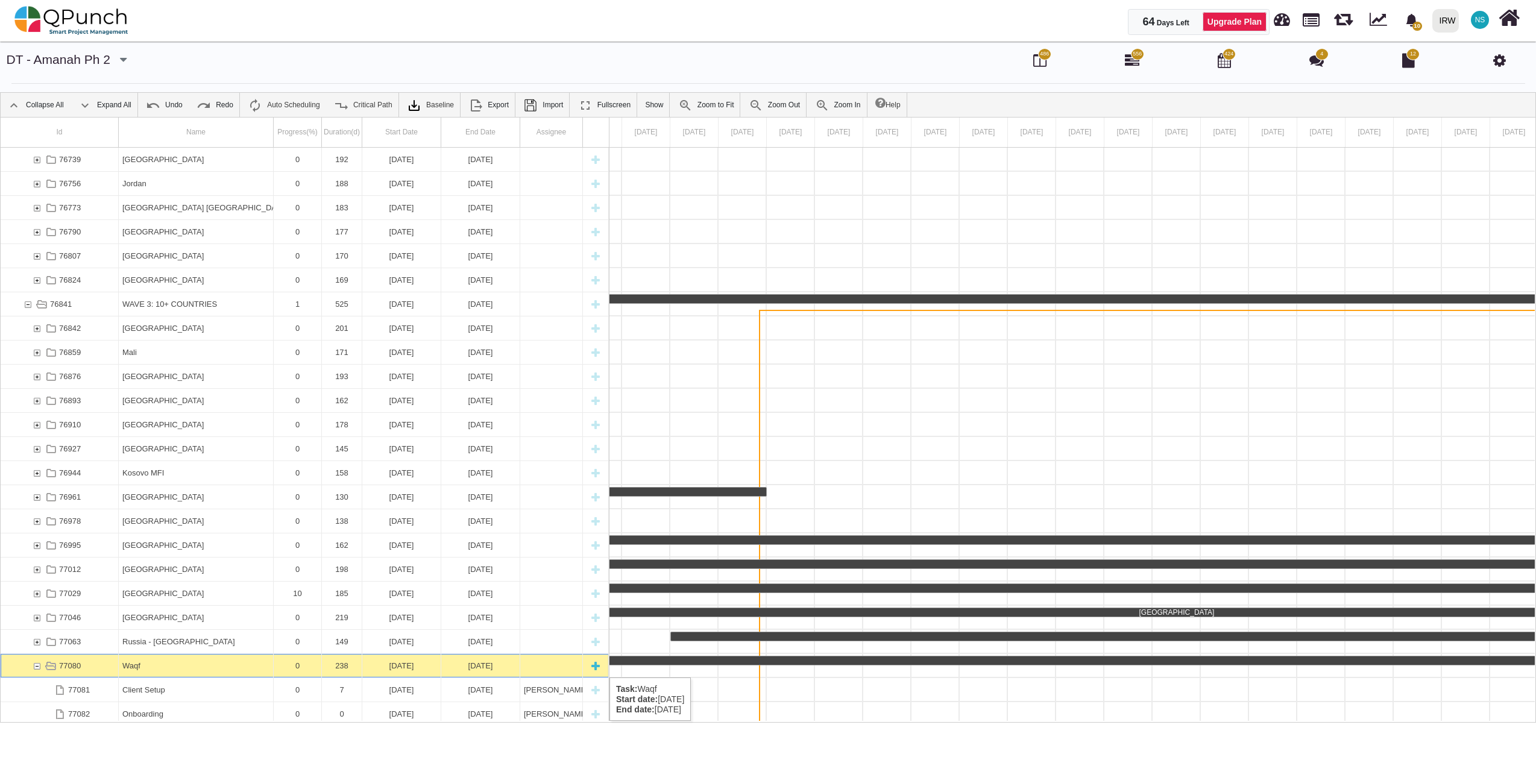
click at [34, 665] on div "77080" at bounding box center [36, 666] width 11 height 24
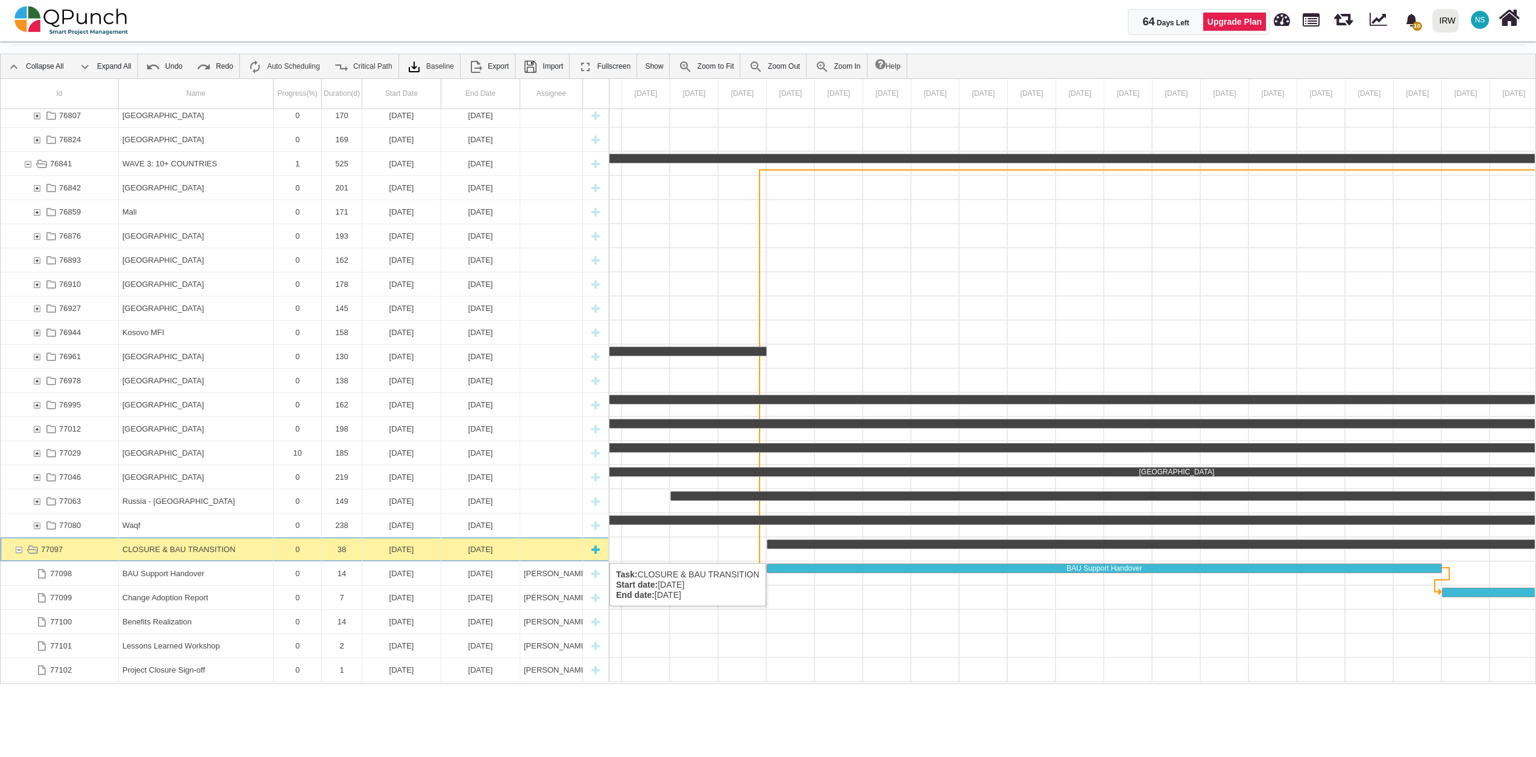
click at [17, 551] on div "77097" at bounding box center [18, 550] width 11 height 24
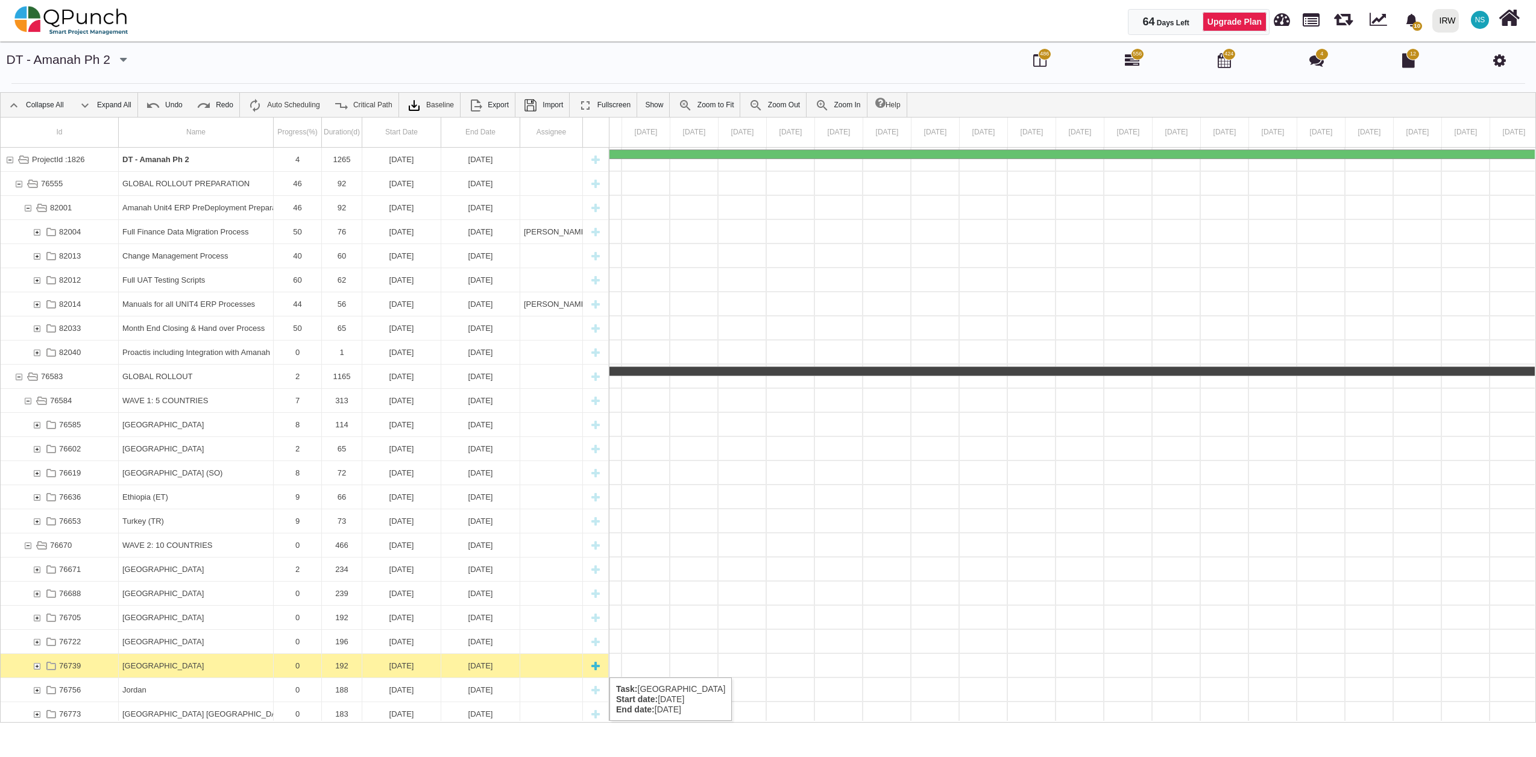
scroll to position [72, 0]
